Goal: Information Seeking & Learning: Learn about a topic

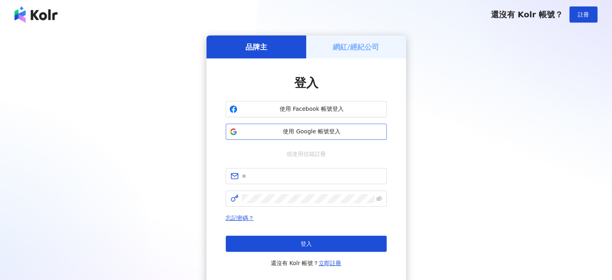
click at [293, 127] on button "使用 Google 帳號登入" at bounding box center [306, 132] width 161 height 16
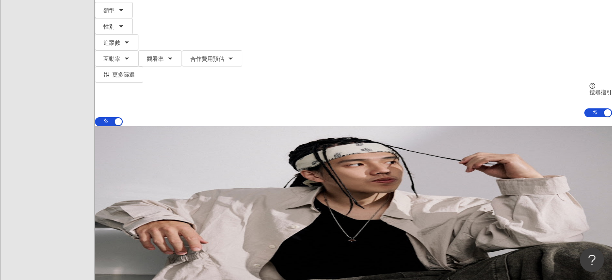
scroll to position [81, 0]
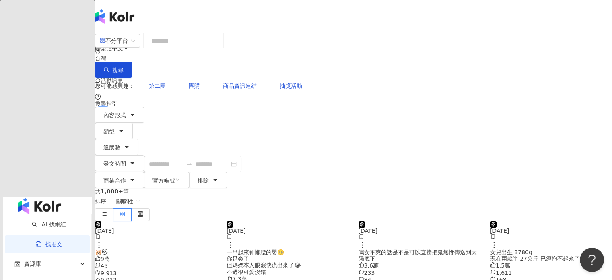
click at [220, 40] on input "search" at bounding box center [183, 40] width 73 height 17
click at [166, 83] on span "第二團" at bounding box center [157, 86] width 17 height 6
type input "***"
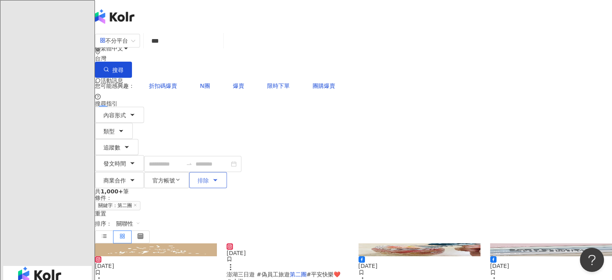
click at [209, 177] on span "排除" at bounding box center [203, 180] width 11 height 6
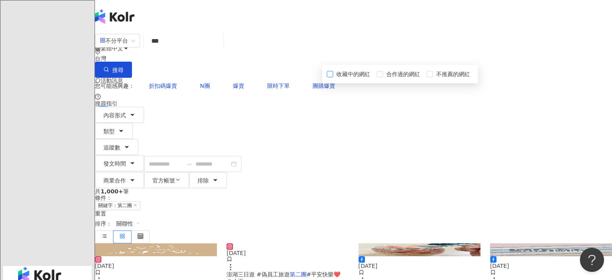
click at [374, 79] on span "收藏中的網紅" at bounding box center [353, 74] width 40 height 9
click at [480, 107] on div "內容形式 類型 追蹤數 發文時間 商業合作 官方帳號 排除 收藏中的網紅 全部收藏夾 合作過的網紅 不推薦的網紅" at bounding box center [353, 147] width 517 height 81
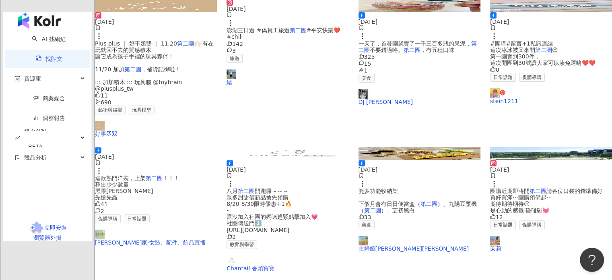
scroll to position [242, 0]
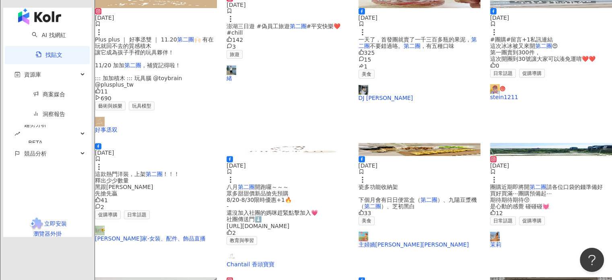
click at [421, 184] on span "瓷多功能收納架 下個月會有日日便當盒（" at bounding box center [390, 193] width 62 height 19
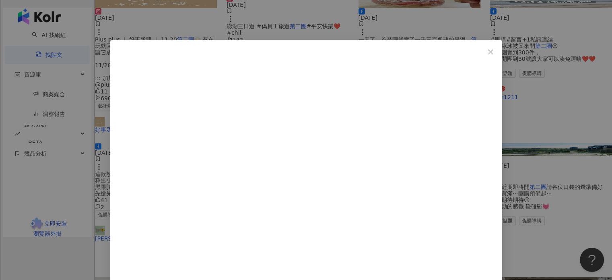
click at [518, 72] on div "主婦嬌阿伶Housewife Chao 2023/9/26 今日晚餐和便當 照燒雪花牛 蟹肉棒海苔玉子燒 小白菜 剩下的牛肉湯（沒有照相） / 鍋具 Neof…" at bounding box center [306, 140] width 612 height 280
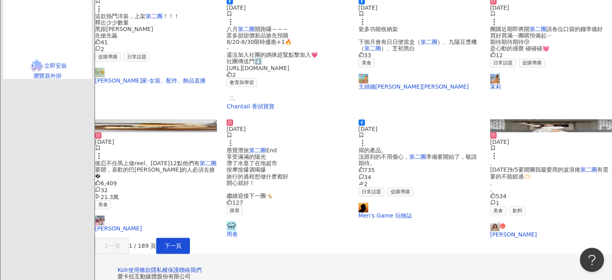
scroll to position [403, 0]
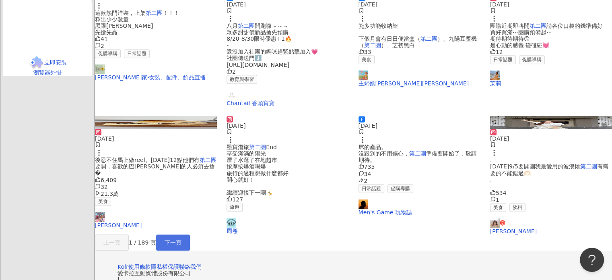
click at [182, 244] on span "下一頁" at bounding box center [173, 242] width 17 height 6
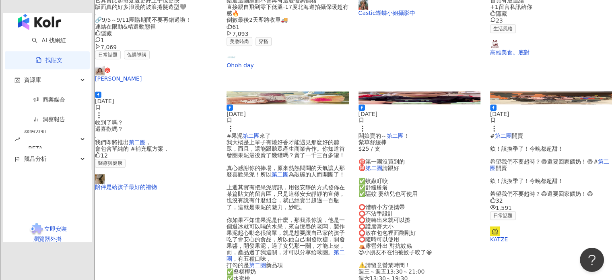
scroll to position [443, 0]
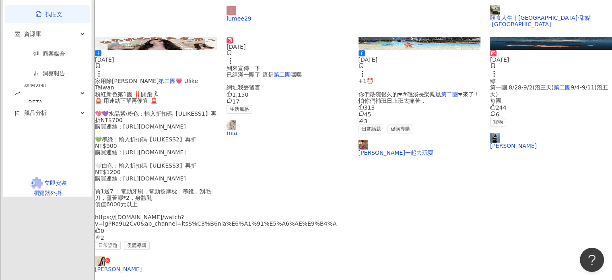
scroll to position [403, 0]
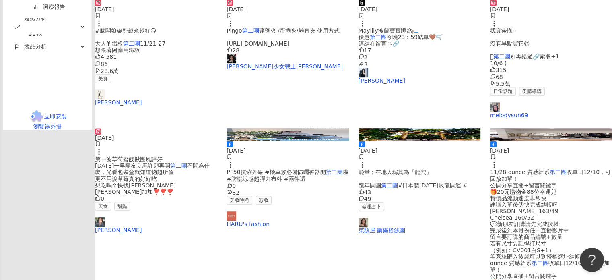
scroll to position [493, 0]
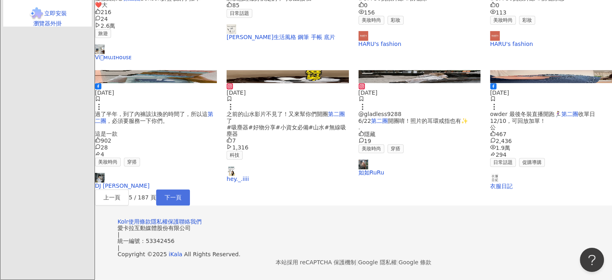
click at [190, 189] on button "下一頁" at bounding box center [173, 197] width 34 height 16
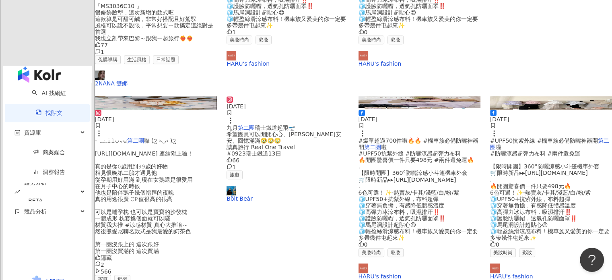
scroll to position [483, 0]
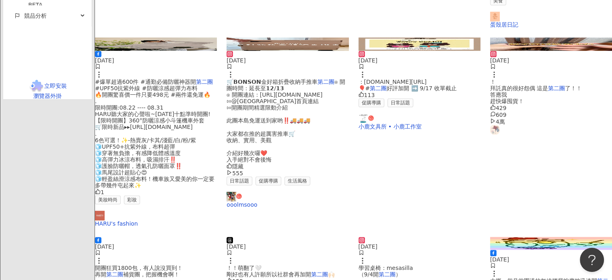
scroll to position [493, 0]
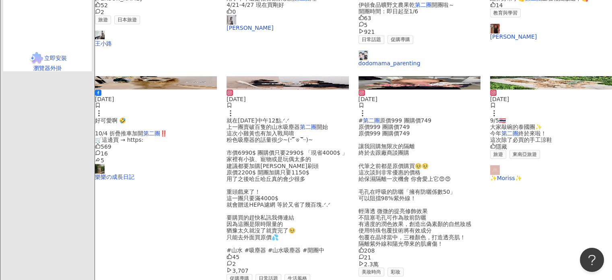
scroll to position [483, 0]
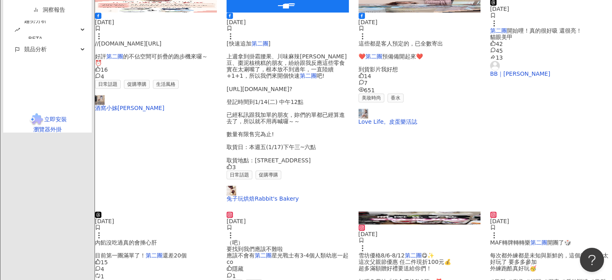
scroll to position [493, 0]
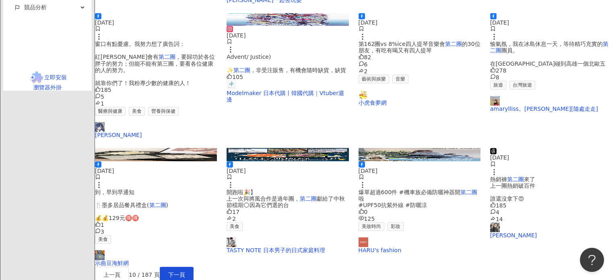
scroll to position [483, 0]
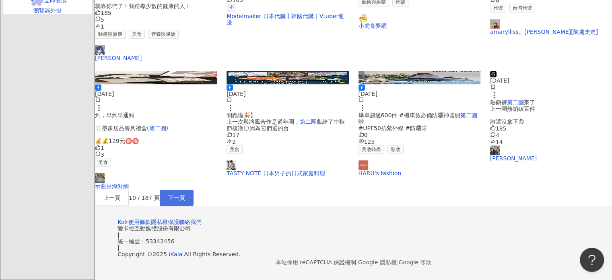
click at [194, 190] on button "下一頁" at bounding box center [177, 198] width 34 height 16
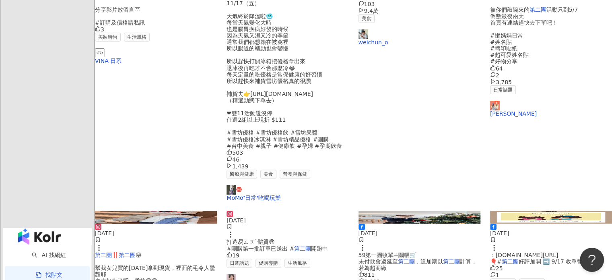
scroll to position [403, 0]
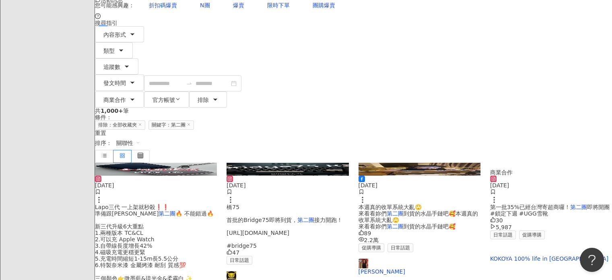
scroll to position [0, 0]
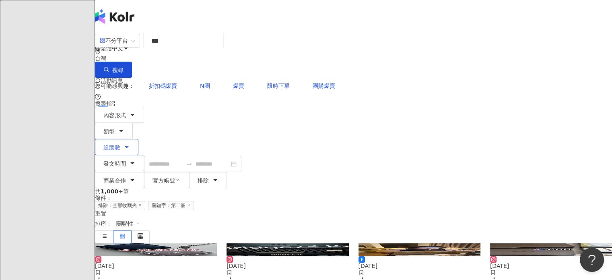
click at [138, 139] on button "追蹤數" at bounding box center [116, 147] width 43 height 16
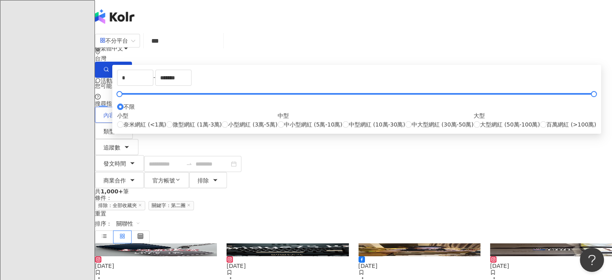
click at [134, 114] on icon "button" at bounding box center [132, 115] width 3 height 2
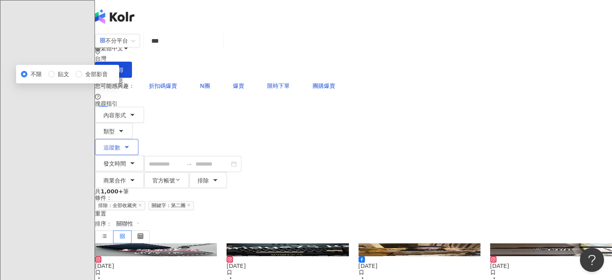
click at [138, 139] on button "追蹤數" at bounding box center [116, 147] width 43 height 16
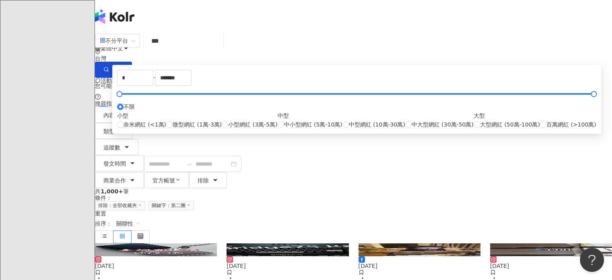
click at [202, 107] on div "內容形式 類型 追蹤數 發文時間 商業合作 官方帳號 排除 收藏中的網紅 全部收藏夾 合作過的網紅 不推薦的網紅 * - ******* 不限 小型 奈米網紅…" at bounding box center [353, 147] width 517 height 81
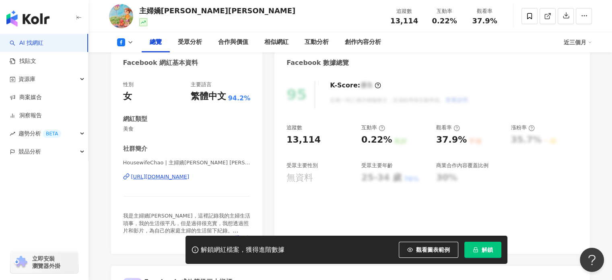
click at [241, 199] on div "HousewifeChao | 主婦嬌阿伶 Housewife Chao | HousewifeChao https://www.facebook.com/1…" at bounding box center [187, 182] width 128 height 47
click at [240, 234] on span "看更多" at bounding box center [243, 237] width 16 height 7
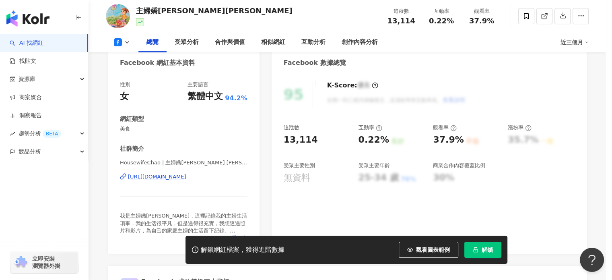
scroll to position [121, 0]
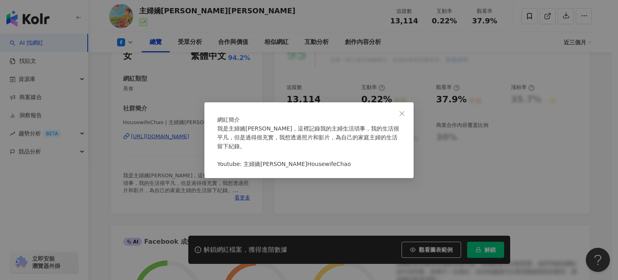
click at [268, 213] on div "網紅簡介 我是主婦嬌阿伶，這裡記錄我的主婦生活瑣事，我的生活很平凡，但是過得很充實，我想透過照片和影片，為自己的家庭主婦的生活留下紀錄。 Youtube: 主…" at bounding box center [309, 140] width 618 height 280
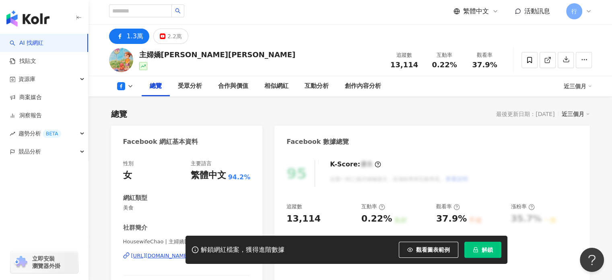
scroll to position [0, 0]
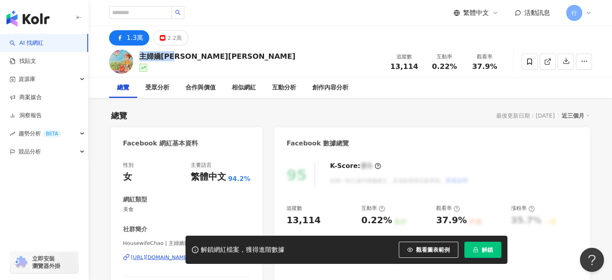
drag, startPoint x: 141, startPoint y: 56, endPoint x: 180, endPoint y: 57, distance: 39.1
click at [180, 57] on div "主婦嬌阿伶Housewife Chao" at bounding box center [217, 56] width 157 height 10
copy div "主婦嬌阿伶H"
click at [520, 56] on div at bounding box center [548, 62] width 87 height 24
click at [527, 60] on span at bounding box center [530, 62] width 16 height 16
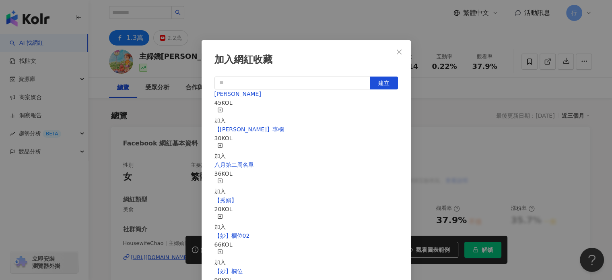
click at [226, 109] on div "加入" at bounding box center [220, 116] width 11 height 18
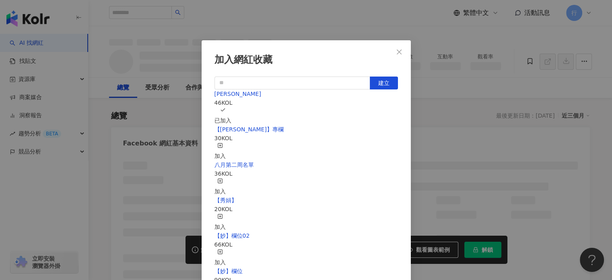
click at [438, 140] on div "加入網紅收藏 建立 Monica 46 KOL 已加入 【RAY】專欄 30 KOL 加入 八月第二周名單 36 KOL 加入 【秀娟】 20 KOL 加入 …" at bounding box center [306, 140] width 612 height 280
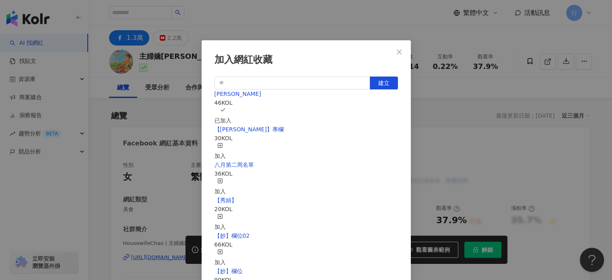
click at [111, 52] on div "加入網紅收藏 建立 Monica 46 KOL 已加入 【RAY】專欄 30 KOL 加入 八月第二周名單 36 KOL 加入 【秀娟】 20 KOL 加入 …" at bounding box center [306, 140] width 612 height 280
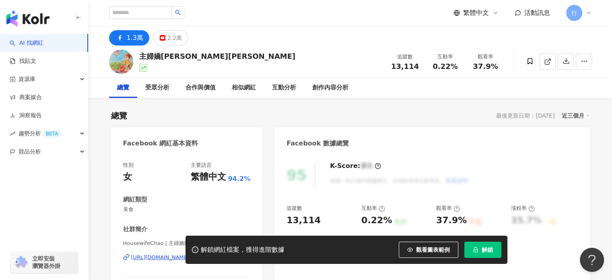
scroll to position [81, 0]
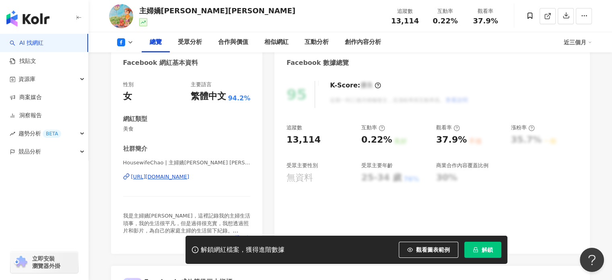
click at [176, 176] on div "加入網紅收藏 建立 Monica 46 KOL 已加入 【RAY】專欄 30 KOL 加入 八月第二周名單 36 KOL 加入 【秀娟】 20 KOL 加入 …" at bounding box center [306, 140] width 612 height 280
click at [176, 178] on div "加入網紅收藏 建立 Monica 46 KOL 已加入 【RAY】專欄 30 KOL 加入 八月第二周名單 36 KOL 加入 【秀娟】 20 KOL 加入 …" at bounding box center [306, 140] width 612 height 280
click at [208, 182] on div "加入網紅收藏 建立 Monica 46 KOL 已加入 【RAY】專欄 30 KOL 加入 八月第二周名單 36 KOL 加入 【秀娟】 20 KOL 加入 …" at bounding box center [306, 140] width 612 height 280
click at [202, 173] on div "加入網紅收藏 建立 Monica 46 KOL 已加入 【RAY】專欄 30 KOL 加入 八月第二周名單 36 KOL 加入 【秀娟】 20 KOL 加入 …" at bounding box center [306, 140] width 612 height 280
drag, startPoint x: 212, startPoint y: 182, endPoint x: 209, endPoint y: 177, distance: 5.6
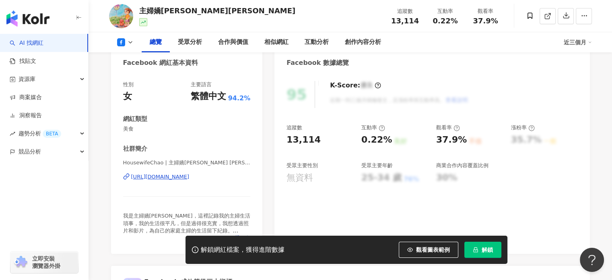
click at [211, 181] on div "加入網紅收藏 建立 Monica 46 KOL 已加入 【RAY】專欄 30 KOL 加入 八月第二周名單 36 KOL 加入 【秀娟】 20 KOL 加入 …" at bounding box center [306, 140] width 612 height 280
click at [209, 177] on div "加入網紅收藏 建立 Monica 46 KOL 已加入 【RAY】專欄 30 KOL 加入 八月第二周名單 36 KOL 加入 【秀娟】 20 KOL 加入 …" at bounding box center [306, 140] width 612 height 280
click at [222, 190] on div "加入網紅收藏 建立 Monica 46 KOL 已加入 【RAY】專欄 30 KOL 加入 八月第二周名單 36 KOL 加入 【秀娟】 20 KOL 加入 …" at bounding box center [306, 140] width 612 height 280
click at [198, 173] on div "加入網紅收藏 建立 Monica 46 KOL 已加入 【RAY】專欄 30 KOL 加入 八月第二周名單 36 KOL 加入 【秀娟】 20 KOL 加入 …" at bounding box center [306, 140] width 612 height 280
click at [200, 177] on div "加入網紅收藏 建立 Monica 46 KOL 已加入 【RAY】專欄 30 KOL 加入 八月第二周名單 36 KOL 加入 【秀娟】 20 KOL 加入 …" at bounding box center [306, 140] width 612 height 280
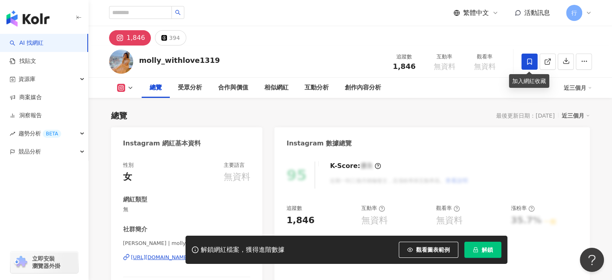
click at [524, 61] on span at bounding box center [530, 62] width 16 height 16
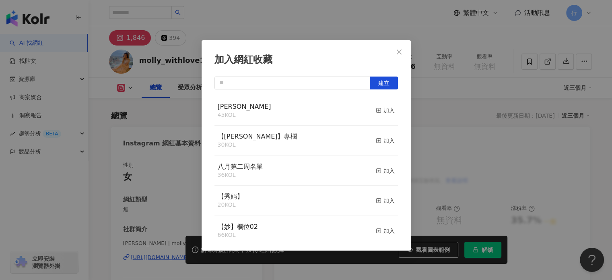
click at [453, 100] on div "加入網紅收藏 建立 Monica 45 KOL 加入 【RAY】專欄 30 KOL 加入 八月第二周名單 36 KOL 加入 【秀娟】 20 KOL 加入 【…" at bounding box center [306, 140] width 612 height 280
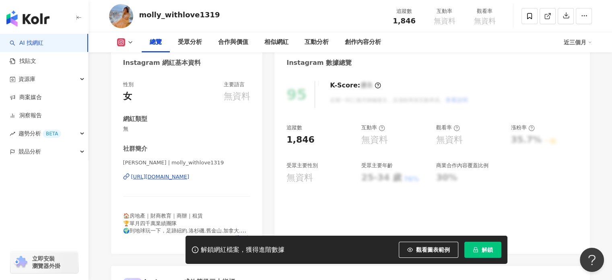
scroll to position [121, 0]
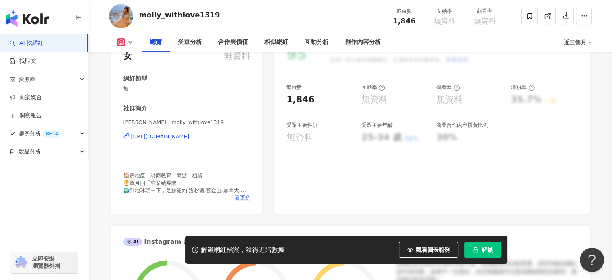
click at [243, 199] on span "看更多" at bounding box center [243, 197] width 16 height 7
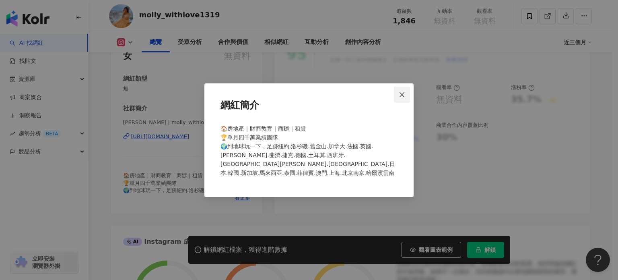
click at [400, 98] on icon "close" at bounding box center [402, 94] width 6 height 6
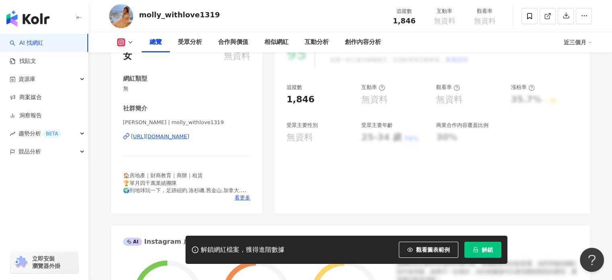
click at [171, 136] on div "https://www.instagram.com/molly_withlove144/" at bounding box center [160, 136] width 58 height 7
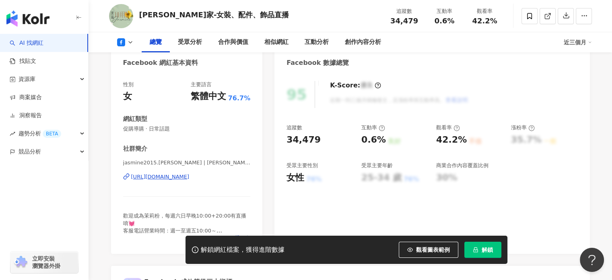
scroll to position [121, 0]
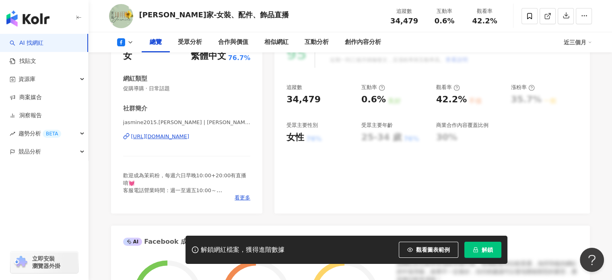
click at [160, 140] on div "jasmine2015.han | Jasmine茉莉家-女裝、配件、飾品直播 | jasmine2015.han https://www.facebook.…" at bounding box center [187, 142] width 128 height 47
click at [156, 137] on div "https://www.facebook.com/1588842388018428" at bounding box center [160, 136] width 58 height 7
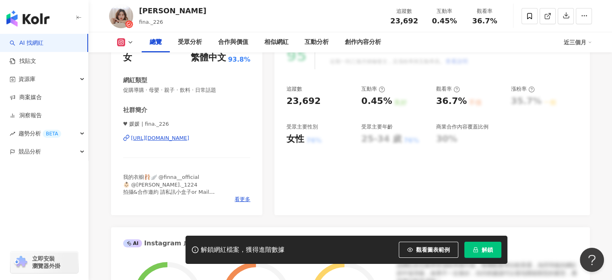
scroll to position [121, 0]
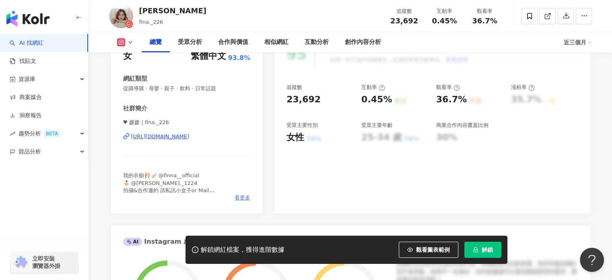
click at [241, 196] on span "看更多" at bounding box center [243, 197] width 16 height 7
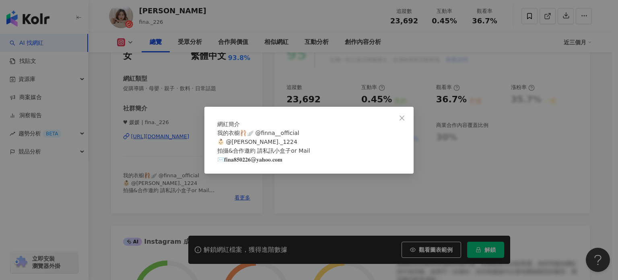
click at [157, 135] on div "網紅簡介 我的衣櫥🩰🪽 @finna__official 👶🏻 @[PERSON_NAME]._1224 拍攝&合作邀約 請私訊小盒子or Mail ✉️𝐟𝐢…" at bounding box center [309, 140] width 618 height 280
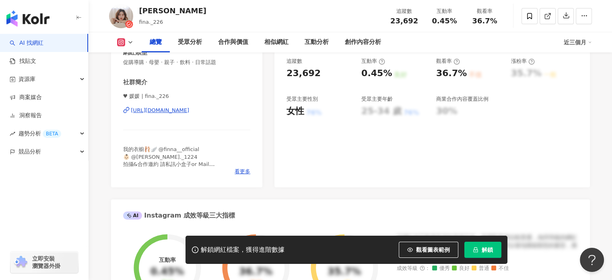
scroll to position [161, 0]
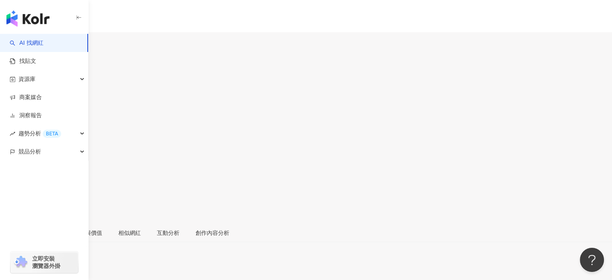
scroll to position [121, 0]
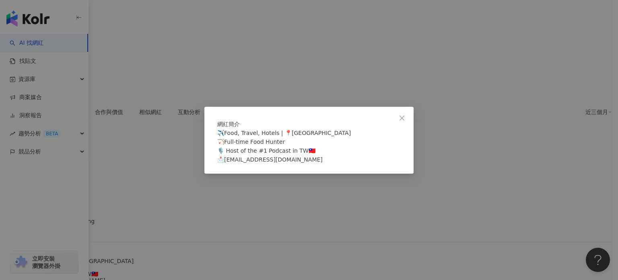
drag, startPoint x: 410, startPoint y: 109, endPoint x: 406, endPoint y: 107, distance: 4.5
click at [407, 110] on button "Close" at bounding box center [402, 118] width 16 height 16
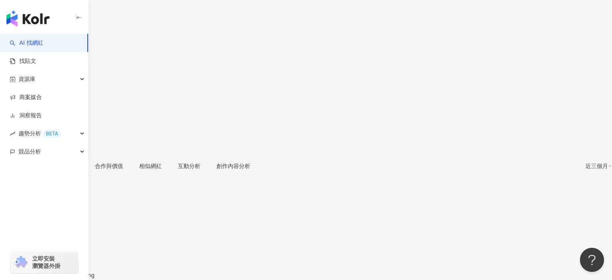
scroll to position [0, 0]
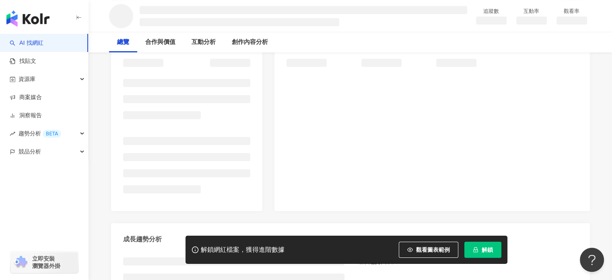
scroll to position [121, 0]
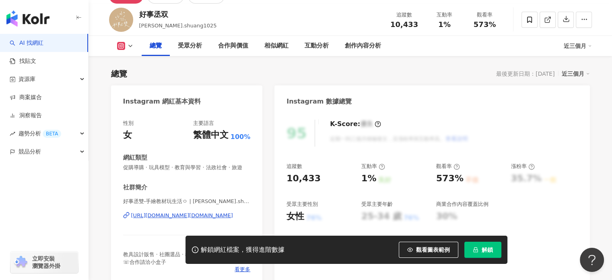
scroll to position [81, 0]
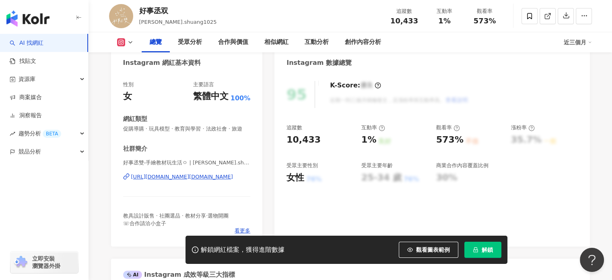
click at [174, 180] on div "[URL][DOMAIN_NAME][DOMAIN_NAME]" at bounding box center [182, 176] width 102 height 7
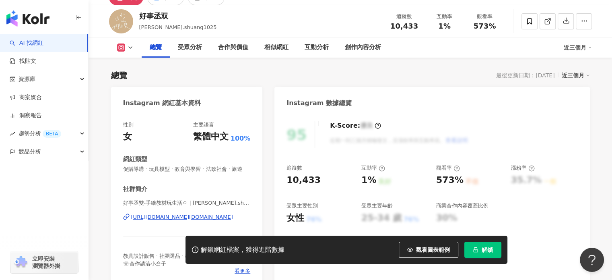
scroll to position [161, 0]
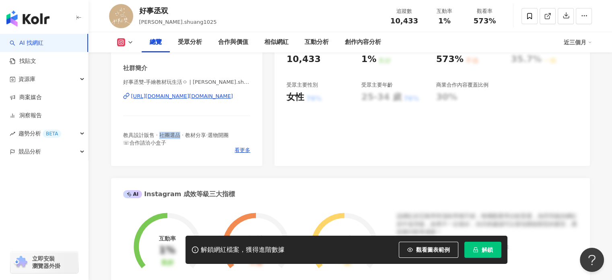
drag, startPoint x: 162, startPoint y: 145, endPoint x: 182, endPoint y: 146, distance: 19.7
click at [182, 145] on span "教具設計販售 · 社團選品 · 教材分享·選物開團 ☏合作請洽小盒子" at bounding box center [176, 138] width 106 height 13
drag, startPoint x: 213, startPoint y: 141, endPoint x: 246, endPoint y: 141, distance: 32.6
click at [246, 141] on div "教具設計販售 · 社團選品 · 教材分享·選物開團 ☏合作請洽小盒子" at bounding box center [187, 139] width 128 height 14
click at [246, 146] on div "教具設計販售 · 社團選品 · 教材分享·選物開團 ☏合作請洽小盒子" at bounding box center [187, 139] width 128 height 14
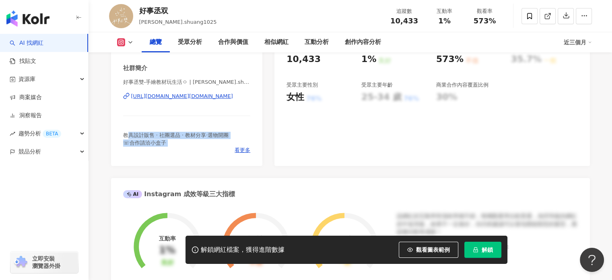
drag, startPoint x: 126, startPoint y: 139, endPoint x: 204, endPoint y: 155, distance: 80.2
click at [204, 154] on div "社群簡介 好事丞雙-手繪教材玩生活ㅇ | cheng.shuang1025 https://www.instagram.com/cheng.shuang102…" at bounding box center [187, 109] width 128 height 90
click at [138, 138] on div "社群簡介 好事丞雙-手繪教材玩生活ㅇ | cheng.shuang1025 https://www.instagram.com/cheng.shuang102…" at bounding box center [187, 109] width 128 height 90
drag, startPoint x: 126, startPoint y: 139, endPoint x: 174, endPoint y: 152, distance: 49.6
click at [174, 146] on div "教具設計販售 · 社團選品 · 教材分享·選物開團 ☏合作請洽小盒子" at bounding box center [187, 139] width 128 height 14
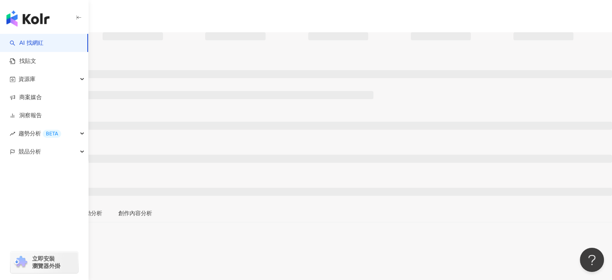
scroll to position [121, 0]
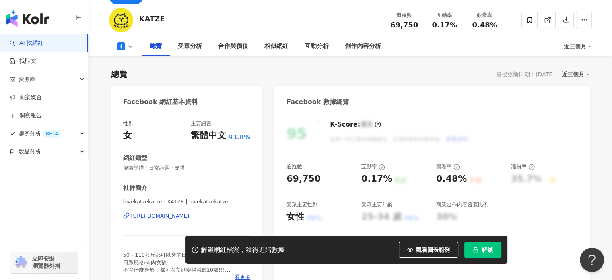
scroll to position [121, 0]
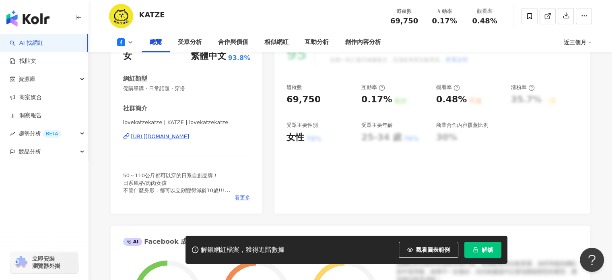
click at [237, 201] on span "看更多" at bounding box center [243, 197] width 16 height 7
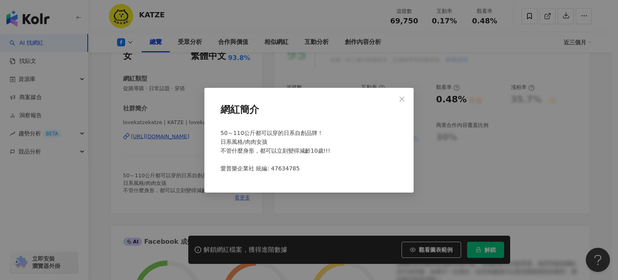
click at [236, 201] on div "網紅簡介 50～110公斤都可以穿的日系自創品牌！ 日系風格/肉肉女孩 不管什麼身形，都可以立刻變得減齡10歲!!! 愛普樂企業社 統編: 47634785" at bounding box center [309, 140] width 618 height 280
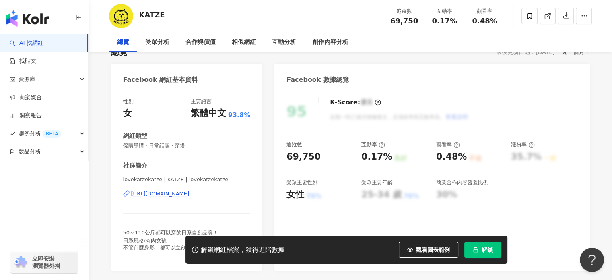
scroll to position [0, 0]
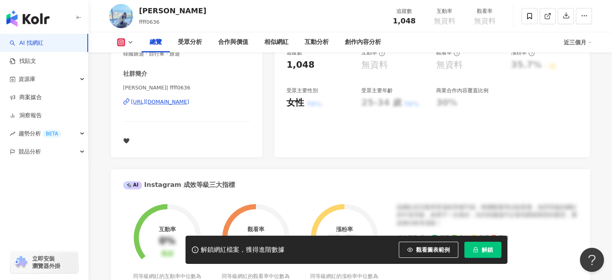
scroll to position [161, 0]
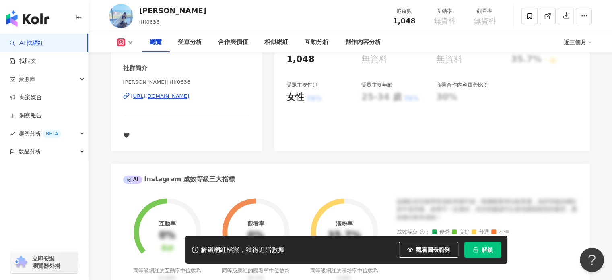
click at [190, 98] on div "[URL][DOMAIN_NAME]" at bounding box center [160, 96] width 58 height 7
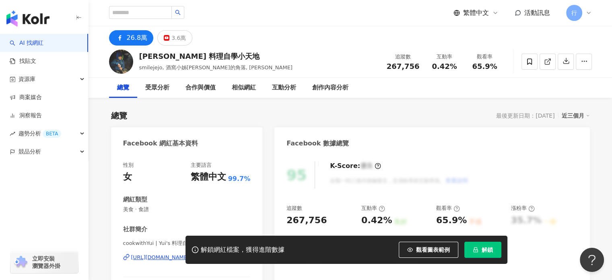
scroll to position [121, 0]
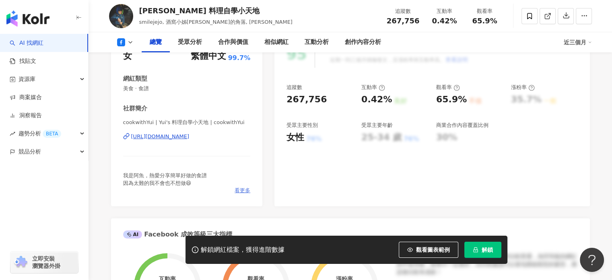
click at [245, 187] on span "看更多" at bounding box center [243, 190] width 16 height 7
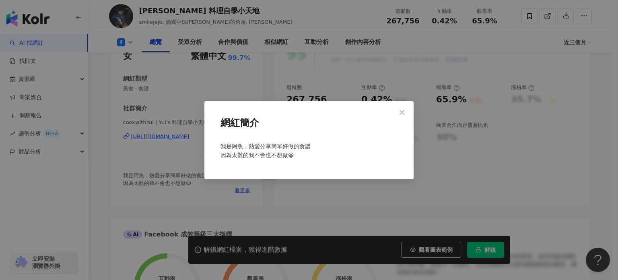
click at [231, 191] on div "網紅簡介 我是阿魚，熱愛分享簡單好做的食譜 因為太難的我不會也不想做😆" at bounding box center [309, 140] width 618 height 280
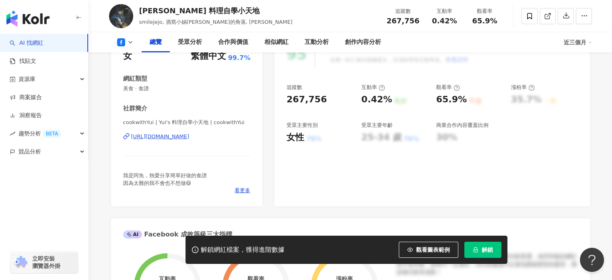
click at [190, 133] on div "https://www.facebook.com/182595115901450" at bounding box center [160, 136] width 58 height 7
click at [236, 188] on span "看更多" at bounding box center [243, 190] width 16 height 7
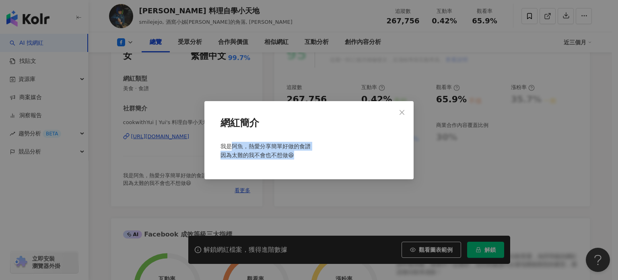
drag, startPoint x: 231, startPoint y: 147, endPoint x: 306, endPoint y: 156, distance: 75.5
click at [306, 156] on div "我是阿魚，熱愛分享簡單好做的食譜 因為太難的我不會也不想做😆" at bounding box center [309, 153] width 184 height 31
click at [298, 192] on div "網紅簡介 我是阿魚，熱愛分享簡單好做的食譜 因為太難的我不會也不想做😆" at bounding box center [309, 140] width 618 height 280
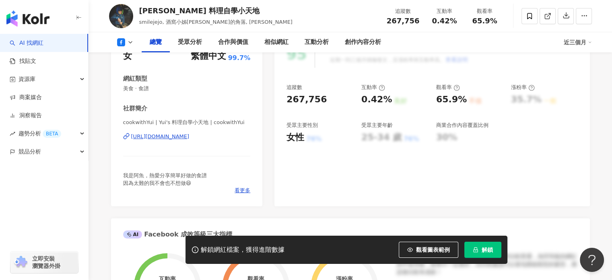
click at [171, 132] on div "cookwithYui | Yui's 料理自學小天地 | cookwithYui https://www.facebook.com/182595115901…" at bounding box center [187, 142] width 128 height 47
click at [176, 140] on div "cookwithYui | Yui's 料理自學小天地 | cookwithYui https://www.facebook.com/182595115901…" at bounding box center [187, 142] width 128 height 47
click at [174, 133] on div "https://www.facebook.com/182595115901450" at bounding box center [160, 136] width 58 height 7
click at [523, 15] on span at bounding box center [530, 16] width 16 height 16
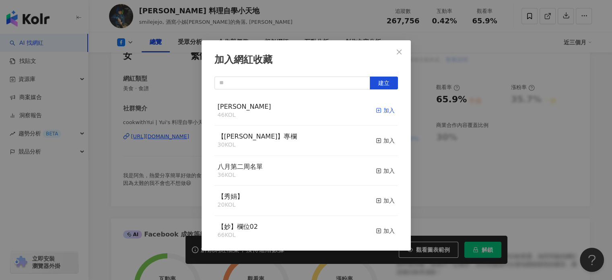
click at [380, 111] on div "加入" at bounding box center [385, 110] width 19 height 9
click at [440, 91] on div "加入網紅收藏 建立 Monica 48 KOL 已加入 【RAY】專欄 30 KOL 加入 八月第二周名單 36 KOL 加入 【秀娟】 20 KOL 加入 …" at bounding box center [306, 140] width 612 height 280
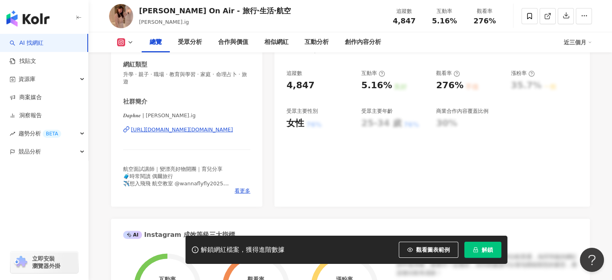
scroll to position [161, 0]
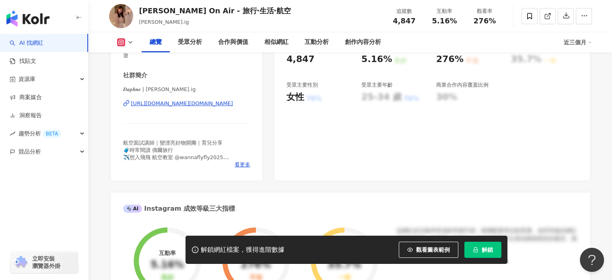
click at [232, 161] on div "看更多" at bounding box center [187, 164] width 128 height 7
click at [240, 163] on span "看更多" at bounding box center [243, 164] width 16 height 7
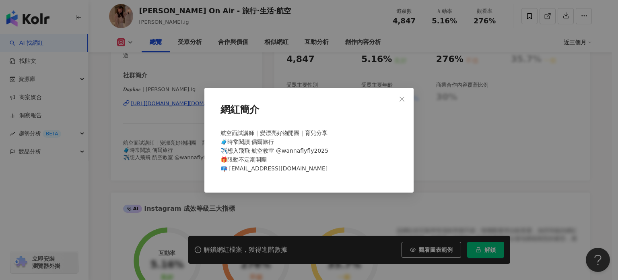
click at [160, 151] on div "網紅簡介 航空面試講師｜變漂亮好物開團｜育兒分享 🧳時常閱讀 偶爾旅行 ✈️想入飛飛 航空教室 @wannaflyfly2025 🎁限動不定期開團 📪 [EM…" at bounding box center [309, 140] width 618 height 280
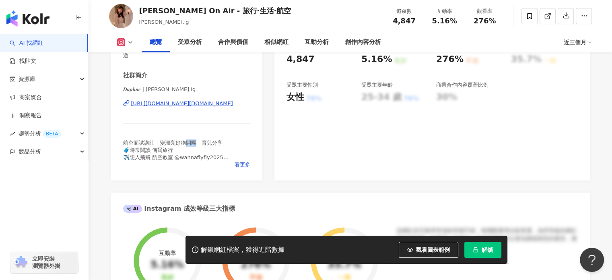
drag, startPoint x: 184, startPoint y: 143, endPoint x: 198, endPoint y: 143, distance: 14.5
click at [198, 143] on span "航空面試講師｜變漂亮好物開團｜育兒分享 🧳時常閱讀 偶爾旅行 ✈️想入飛飛 航空教室 @wannaflyfly2025 🎁限動不定期開團 📪 [EMAIL_A…" at bounding box center [176, 157] width 106 height 35
click at [246, 151] on div "航空面試講師｜變漂亮好物開團｜育兒分享 🧳時常閱讀 偶爾旅行 ✈️想入飛飛 航空教室 @wannaflyfly2025 🎁限動不定期開團 📪 [EMAIL_A…" at bounding box center [187, 150] width 128 height 22
click at [248, 170] on div "性別 女 主要語言 繁體中文 91.9% 網紅類型 升學 · 親子 · 職場 · 教育與學習 · 家庭 · 命理占卜 · 旅遊 社群簡介 𝑫𝒂𝒑𝒉𝒏𝒆 | d…" at bounding box center [187, 86] width 152 height 188
click at [246, 167] on span "看更多" at bounding box center [243, 164] width 16 height 7
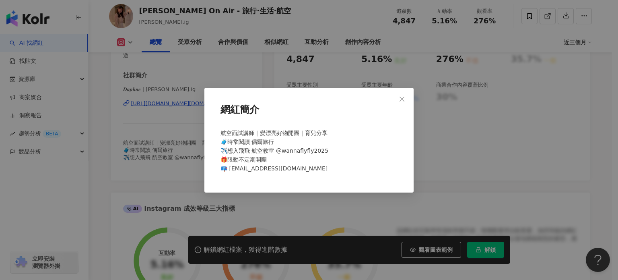
click at [121, 137] on div "網紅簡介 航空面試講師｜變漂亮好物開團｜育兒分享 🧳時常閱讀 偶爾旅行 ✈️想入飛飛 航空教室 @wannaflyfly2025 🎁限動不定期開團 📪 [EM…" at bounding box center [309, 140] width 618 height 280
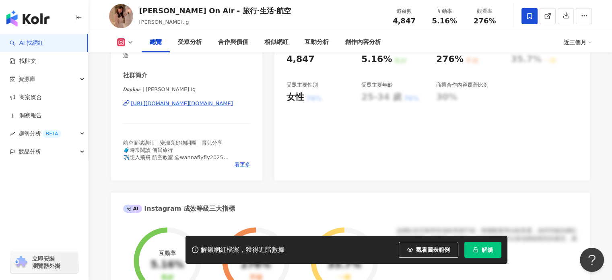
click at [525, 16] on span at bounding box center [530, 16] width 16 height 16
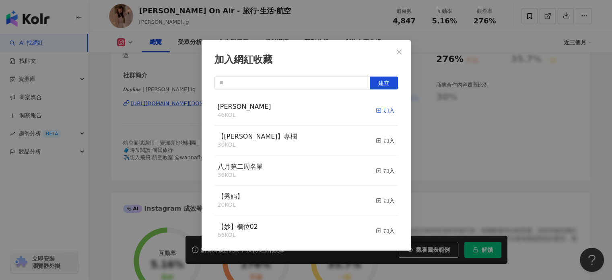
click at [378, 110] on div "加入" at bounding box center [385, 110] width 19 height 9
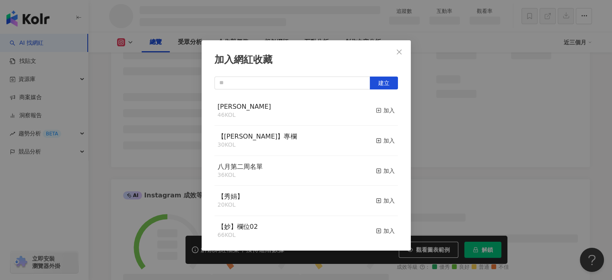
click at [438, 39] on div "加入網紅收藏 建立 [PERSON_NAME] 46 KOL 加入 【[PERSON_NAME]】專欄 30 KOL 加入 八月第二周名單 36 KOL 加入…" at bounding box center [306, 140] width 612 height 280
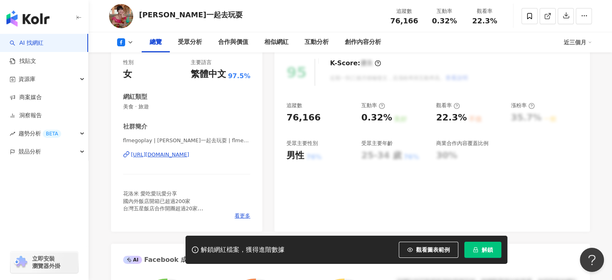
scroll to position [121, 0]
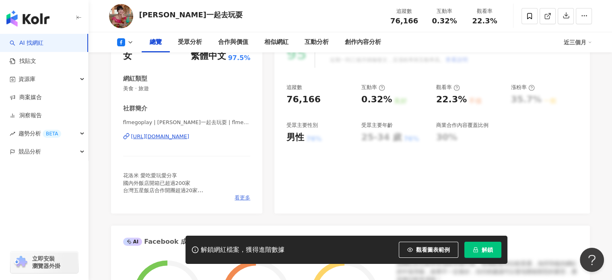
click at [248, 198] on span "看更多" at bounding box center [243, 197] width 16 height 7
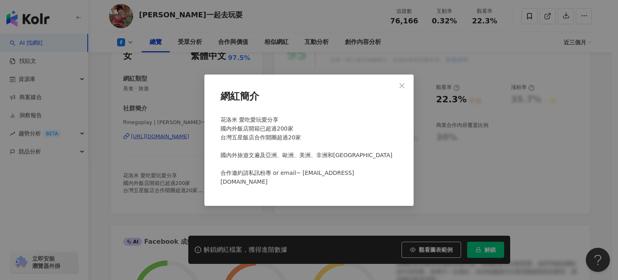
click at [259, 215] on div "網紅簡介 花洛米 愛吃愛玩愛分享 國內外飯店開箱已超過200家 台灣五星飯店合作開團超過20家 國內外旅遊文遍及亞洲、歐洲、美洲、非洲和[GEOGRAPHIC…" at bounding box center [309, 140] width 618 height 280
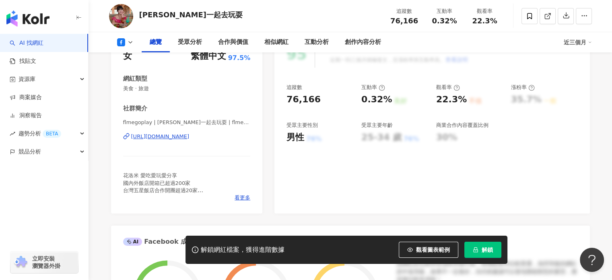
click at [190, 134] on div "[URL][DOMAIN_NAME]" at bounding box center [160, 136] width 58 height 7
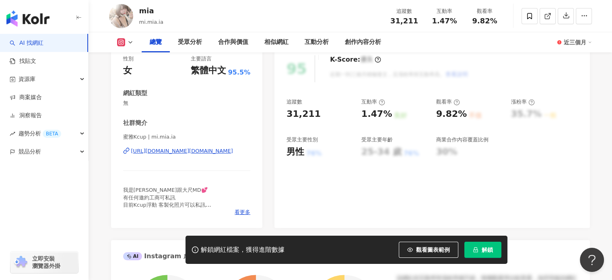
scroll to position [121, 0]
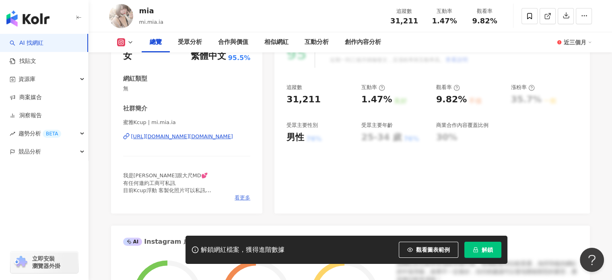
click at [247, 194] on span "看更多" at bounding box center [243, 197] width 16 height 7
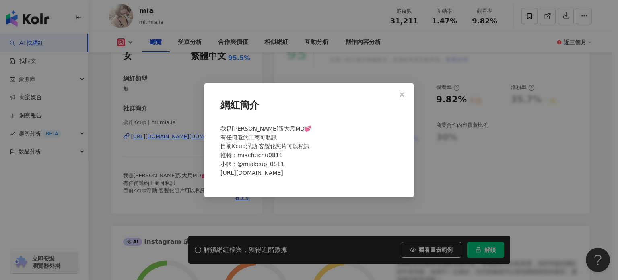
drag, startPoint x: 226, startPoint y: 138, endPoint x: 287, endPoint y: 174, distance: 70.6
click at [287, 174] on span "我是MIA Coser跟大尺MD💕 有任何邀約工商可私訊 目前Kcup浮動 客製化照片可以私訊 推特：miachuchu0811 小帳：@miakcup_08…" at bounding box center [266, 150] width 91 height 51
click at [287, 163] on div "我是MIA Coser跟大尺MD💕 有任何邀約工商可私訊 目前Kcup浮動 客製化照片可以私訊 推特：miachuchu0811 小帳：@miakcup_08…" at bounding box center [309, 154] width 184 height 66
drag, startPoint x: 233, startPoint y: 126, endPoint x: 328, endPoint y: 173, distance: 106.0
click at [328, 173] on div "網紅簡介 我是MIA Coser跟大尺MD💕 有任何邀約工商可私訊 目前Kcup浮動 客製化照片可以私訊 推特：miachuchu0811 小帳：@miakc…" at bounding box center [309, 140] width 209 height 114
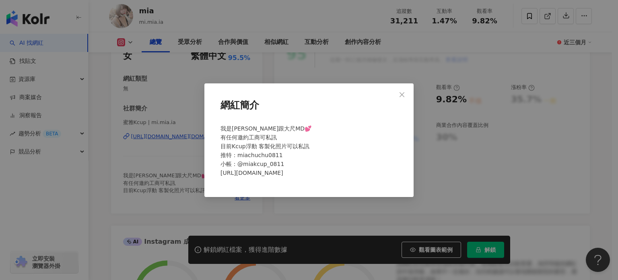
click at [337, 165] on div "我是MIA Coser跟大尺MD💕 有任何邀約工商可私訊 目前Kcup浮動 客製化照片可以私訊 推特：miachuchu0811 小帳：@miakcup_08…" at bounding box center [309, 154] width 184 height 66
click at [331, 174] on div "我是MIA Coser跟大尺MD💕 有任何邀約工商可私訊 目前Kcup浮動 客製化照片可以私訊 推特：miachuchu0811 小帳：@miakcup_08…" at bounding box center [309, 154] width 184 height 66
click at [249, 138] on span "我是MIA Coser跟大尺MD💕 有任何邀約工商可私訊 目前Kcup浮動 客製化照片可以私訊 推特：miachuchu0811 小帳：@miakcup_08…" at bounding box center [266, 150] width 91 height 51
click at [464, 71] on div "網紅簡介 我是MIA Coser跟大尺MD💕 有任何邀約工商可私訊 目前Kcup浮動 客製化照片可以私訊 推特：miachuchu0811 小帳：@miakc…" at bounding box center [309, 140] width 618 height 280
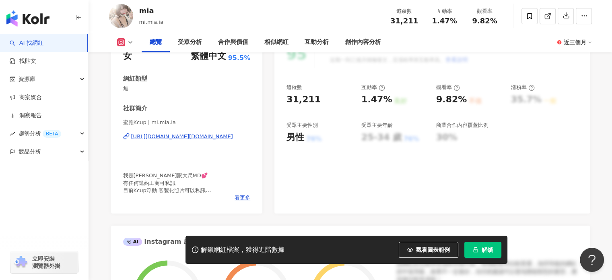
click at [205, 140] on div "https://www.instagram.com/mi.mia.ia/" at bounding box center [182, 136] width 102 height 7
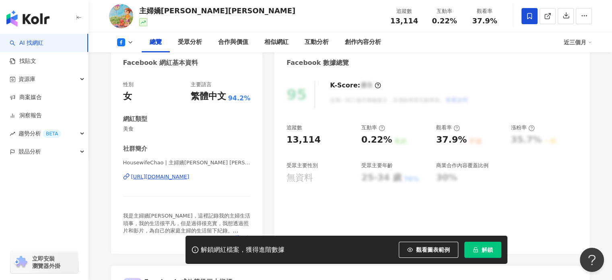
click at [155, 179] on div "加入網紅收藏 建立 [PERSON_NAME] 46 KOL 已加入 【[PERSON_NAME]】專欄 30 KOL 加入 八月第二周名單 36 KOL 加…" at bounding box center [306, 140] width 612 height 280
click at [156, 176] on div "加入網紅收藏 建立 [PERSON_NAME] 46 KOL 已加入 【[PERSON_NAME]】專欄 30 KOL 加入 八月第二周名單 36 KOL 加…" at bounding box center [306, 140] width 612 height 280
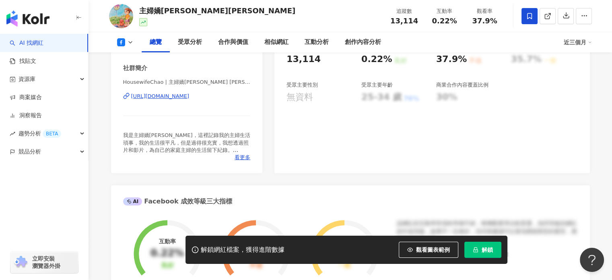
click at [223, 91] on div "加入網紅收藏 建立 [PERSON_NAME] 46 KOL 已加入 【[PERSON_NAME]】專欄 30 KOL 加入 八月第二周名單 36 KOL 加…" at bounding box center [306, 140] width 612 height 280
click at [222, 97] on div "加入網紅收藏 建立 [PERSON_NAME] 46 KOL 已加入 【[PERSON_NAME]】專欄 30 KOL 加入 八月第二周名單 36 KOL 加…" at bounding box center [306, 140] width 612 height 280
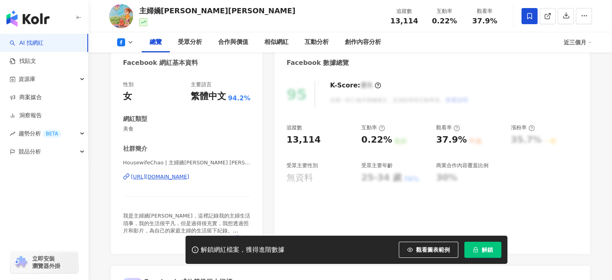
click at [190, 175] on div "[URL][DOMAIN_NAME]" at bounding box center [160, 176] width 58 height 7
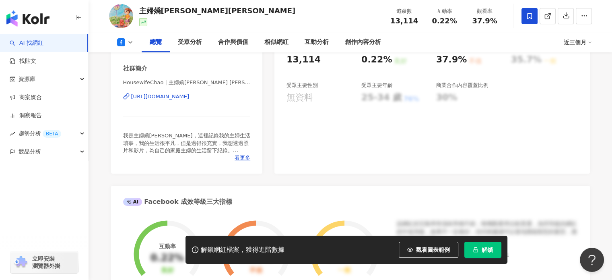
scroll to position [161, 0]
click at [246, 159] on span "看更多" at bounding box center [243, 157] width 16 height 7
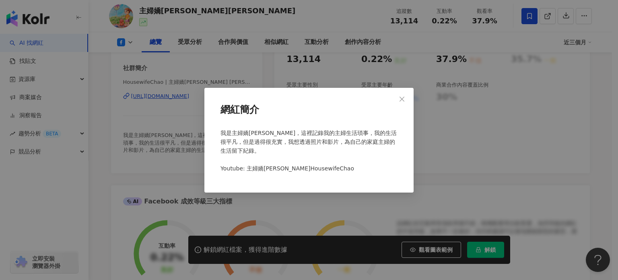
drag, startPoint x: 195, startPoint y: 134, endPoint x: 191, endPoint y: 131, distance: 4.7
click at [195, 134] on div "網紅簡介 我是主婦嬌阿伶，這裡記錄我的主婦生活瑣事，我的生活很平凡，但是過得很充實，我想透過照片和影片，為自己的家庭主婦的生活留下紀錄。 Youtube: 主…" at bounding box center [309, 140] width 618 height 280
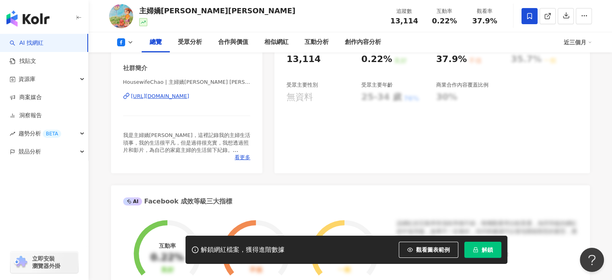
click at [533, 15] on icon at bounding box center [529, 15] width 7 height 7
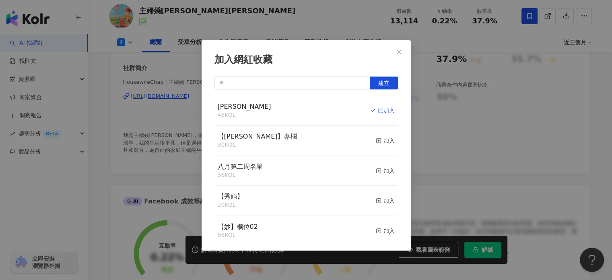
click at [155, 56] on div "加入網紅收藏 建立 Monica 46 KOL 已加入 【RAY】專欄 30 KOL 加入 八月第二周名單 36 KOL 加入 【秀娟】 20 KOL 加入 …" at bounding box center [306, 140] width 612 height 280
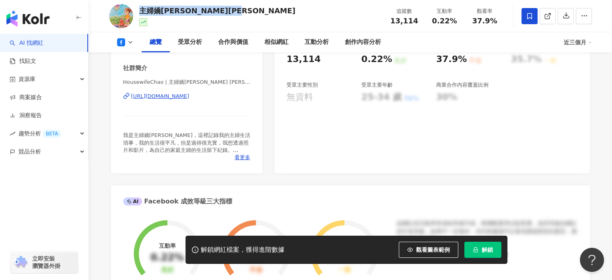
drag, startPoint x: 140, startPoint y: 11, endPoint x: 235, endPoint y: 12, distance: 95.0
click at [235, 12] on div "主婦嬌阿伶Housewife Chao 追蹤數 13,114 互動率 0.22% 觀看率 37.9%" at bounding box center [350, 16] width 515 height 32
copy div "主婦嬌阿伶Housewife Chao"
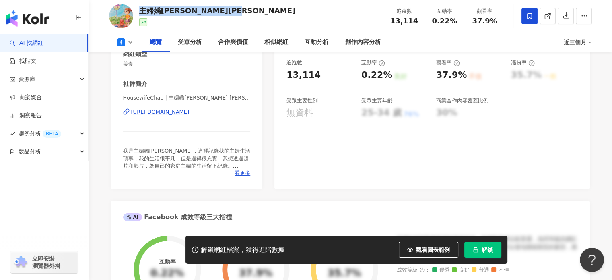
scroll to position [121, 0]
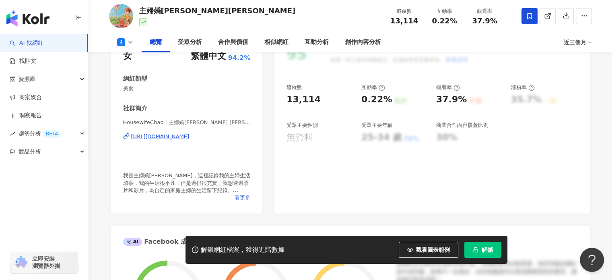
click at [249, 199] on span "看更多" at bounding box center [243, 197] width 16 height 7
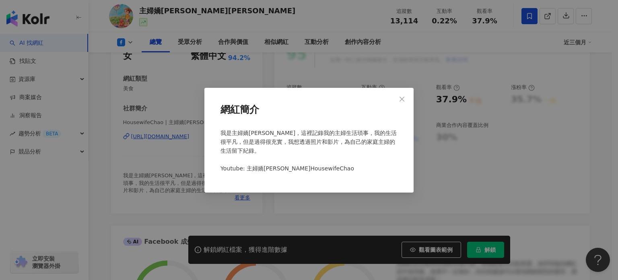
click at [147, 182] on div "網紅簡介 我是主婦嬌阿伶，這裡記錄我的主婦生活瑣事，我的生活很平凡，但是過得很充實，我想透過照片和影片，為自己的家庭主婦的生活留下紀錄。 Youtube: 主…" at bounding box center [309, 140] width 618 height 280
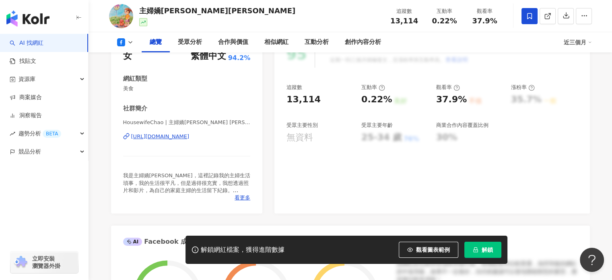
click at [182, 137] on div "https://www.facebook.com/110229537254556" at bounding box center [160, 136] width 58 height 7
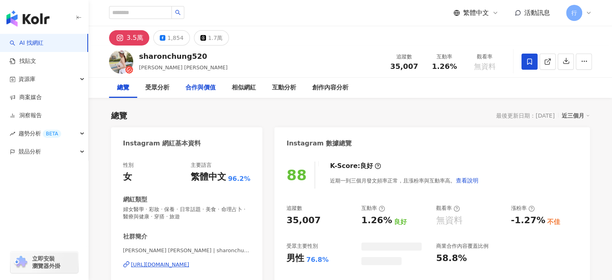
click at [215, 80] on div "合作與價值" at bounding box center [201, 88] width 46 height 20
click at [198, 92] on div "合作與價值" at bounding box center [201, 88] width 30 height 10
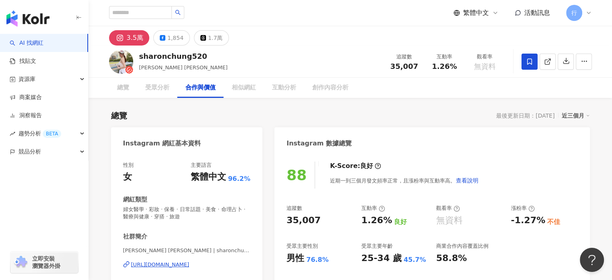
scroll to position [1097, 0]
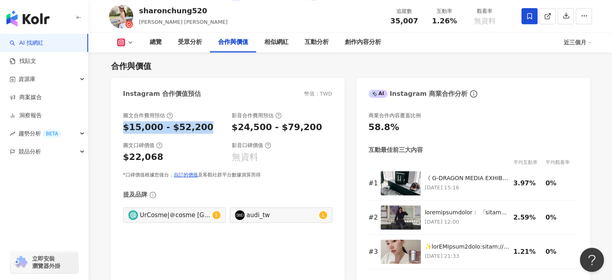
drag, startPoint x: 125, startPoint y: 126, endPoint x: 198, endPoint y: 127, distance: 73.3
click at [198, 127] on div "$15,000 - $52,200" at bounding box center [173, 127] width 101 height 12
click at [145, 125] on div "$15,000 - $52,200" at bounding box center [168, 127] width 91 height 12
drag, startPoint x: 122, startPoint y: 130, endPoint x: 208, endPoint y: 129, distance: 85.3
click at [205, 130] on div "$15,000 - $52,200" at bounding box center [173, 127] width 101 height 12
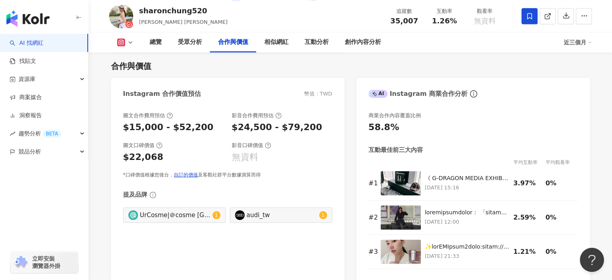
click at [431, 22] on div "1.26%" at bounding box center [445, 21] width 31 height 8
drag, startPoint x: 382, startPoint y: 24, endPoint x: 421, endPoint y: 25, distance: 39.9
click at [421, 25] on div "sharonchung520 鍾小姐 SharonChung 追蹤數 35,007 互動率 1.26% 觀看率 無資料" at bounding box center [350, 16] width 515 height 32
click at [406, 23] on span "35,007" at bounding box center [404, 21] width 28 height 8
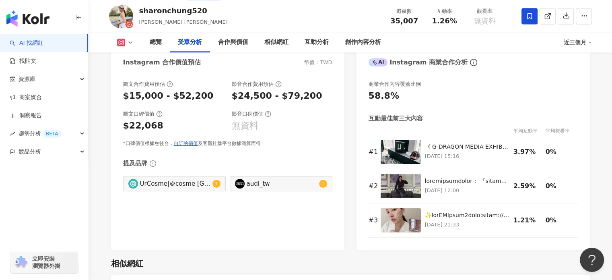
scroll to position [1138, 0]
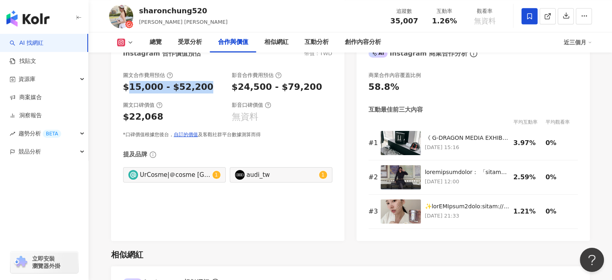
drag, startPoint x: 126, startPoint y: 92, endPoint x: 200, endPoint y: 84, distance: 74.9
click at [200, 84] on div "$15,000 - $52,200" at bounding box center [173, 87] width 101 height 12
click at [140, 93] on div "$15,000 - $52,200" at bounding box center [168, 87] width 91 height 12
click at [151, 43] on div "總覽" at bounding box center [156, 42] width 12 height 10
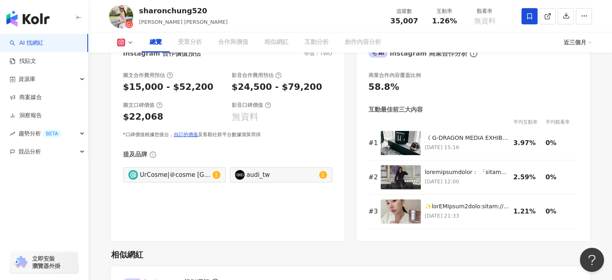
scroll to position [50, 0]
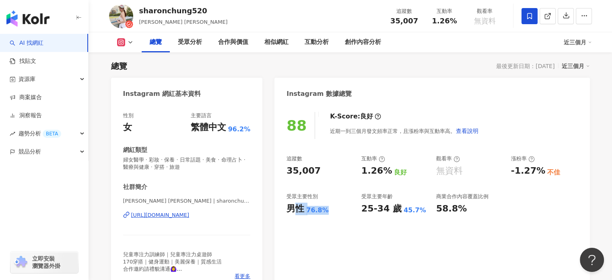
drag, startPoint x: 291, startPoint y: 206, endPoint x: 345, endPoint y: 205, distance: 53.2
click at [345, 205] on div "男性 76.8%" at bounding box center [320, 208] width 67 height 12
click at [327, 211] on div "男性 76.8%" at bounding box center [320, 208] width 67 height 12
click at [235, 50] on div "合作與價值" at bounding box center [233, 42] width 46 height 20
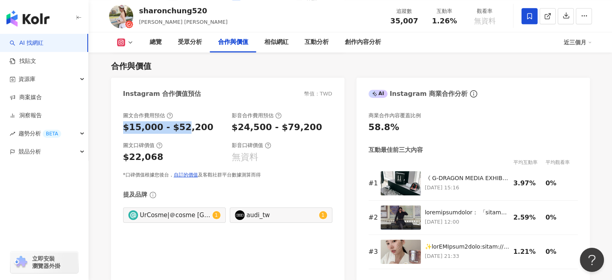
drag, startPoint x: 122, startPoint y: 133, endPoint x: 184, endPoint y: 134, distance: 61.2
click at [180, 134] on div "圖文合作費用預估 $15,000 - $52,200 影音合作費用預估 $24,500 - $79,200 圖文口碑價值 $22,068 影音口碑價值 無資料…" at bounding box center [227, 192] width 233 height 177
click at [224, 153] on div "圖文口碑價值 $22,068 影音口碑價值 無資料" at bounding box center [227, 153] width 209 height 22
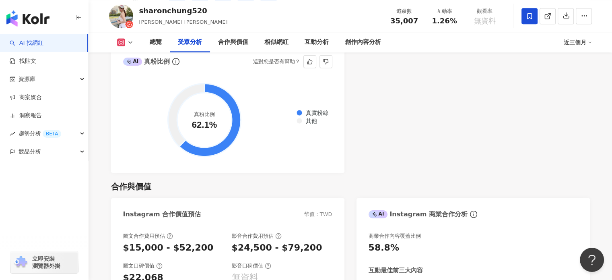
scroll to position [977, 0]
click at [156, 46] on div "總覽" at bounding box center [156, 42] width 12 height 10
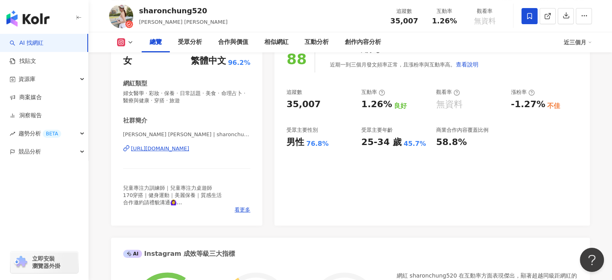
scroll to position [130, 0]
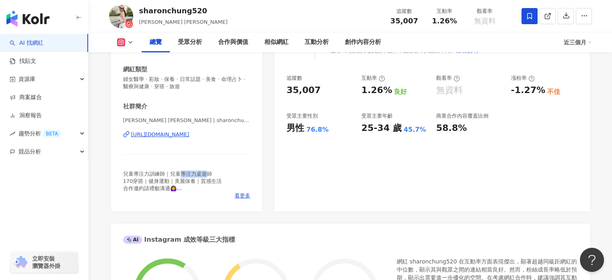
drag, startPoint x: 180, startPoint y: 173, endPoint x: 205, endPoint y: 172, distance: 24.2
click at [205, 172] on span "兒童專注力訓練師｜兒童專注力桌遊師 170穿搭｜健身運動｜美麗保養｜質感生活 合作邀約請禮貌溝通🙆‍♀️ 📮 rorochung@gmail.com" at bounding box center [172, 185] width 99 height 28
click at [201, 171] on span "兒童專注力訓練師｜兒童專注力桌遊師 170穿搭｜健身運動｜美麗保養｜質感生活 合作邀約請禮貌溝通🙆‍♀️ 📮 rorochung@gmail.com" at bounding box center [172, 185] width 99 height 28
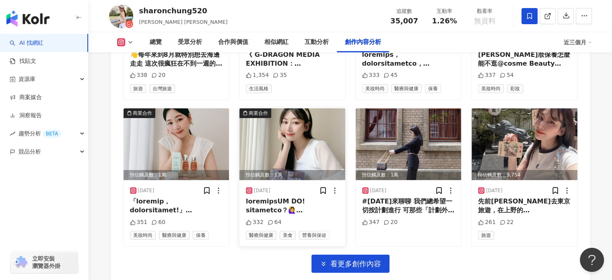
scroll to position [2633, 0]
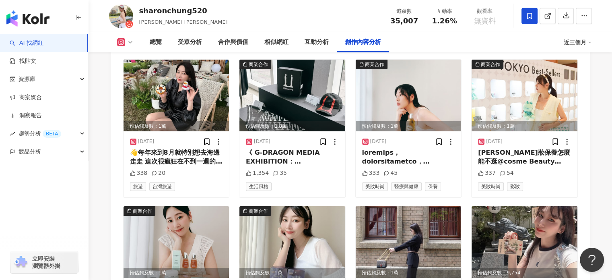
drag, startPoint x: 287, startPoint y: 165, endPoint x: 94, endPoint y: 143, distance: 194.9
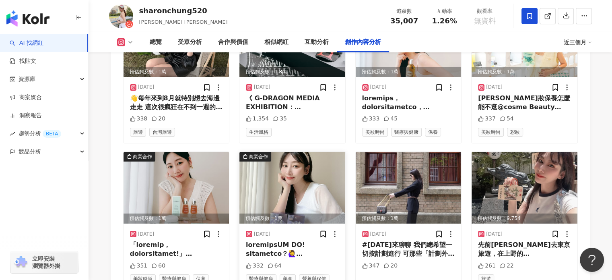
scroll to position [2673, 0]
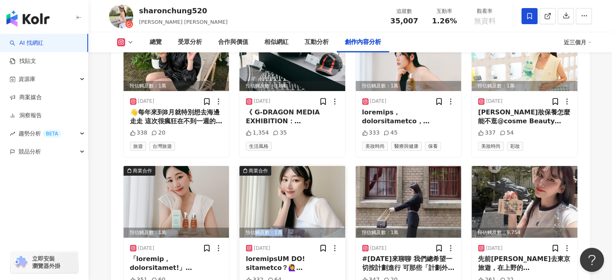
drag, startPoint x: 256, startPoint y: 201, endPoint x: 293, endPoint y: 201, distance: 37.0
click at [293, 227] on div "預估觸及數：1萬" at bounding box center [293, 232] width 106 height 10
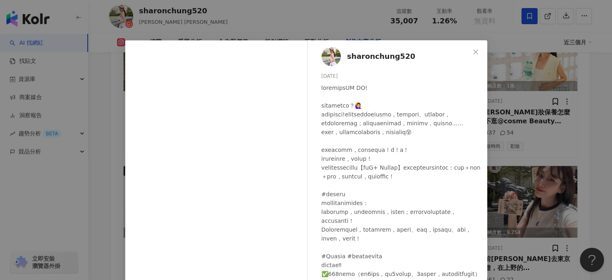
click at [507, 87] on div "sharonchung520 2025/6/30 332 64 查看原始貼文" at bounding box center [306, 140] width 612 height 280
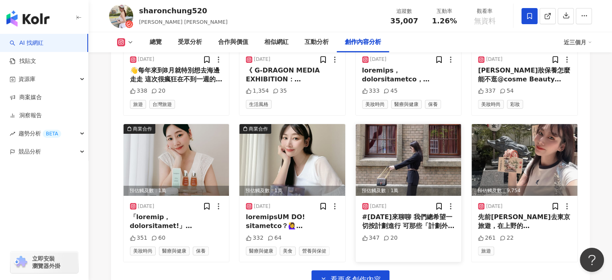
scroll to position [2713, 0]
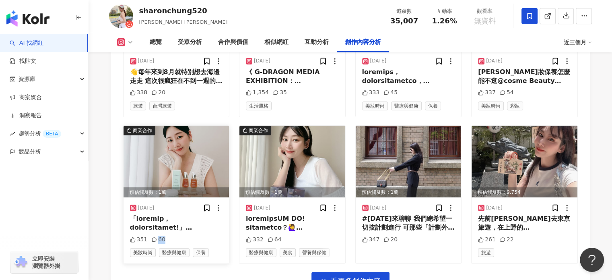
drag, startPoint x: 155, startPoint y: 210, endPoint x: 161, endPoint y: 209, distance: 6.5
click at [161, 236] on div "60" at bounding box center [158, 240] width 14 height 8
click at [185, 244] on div "商業合作 預估觸及數：8,336 2025/8/13 安藤忠雄丨直島新美術館 2025年5月才開幕的「直島新美術館」延續地景共生的理念，將自然、建築與藝術深度…" at bounding box center [350, 61] width 455 height 458
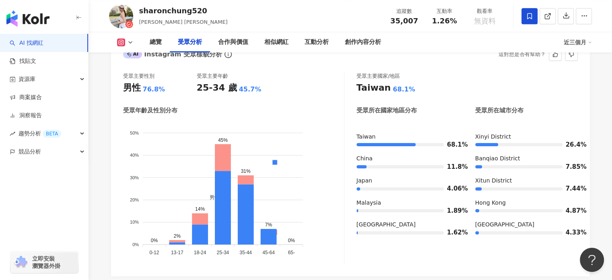
scroll to position [700, 0]
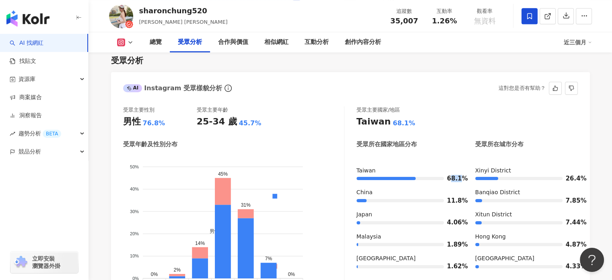
drag, startPoint x: 449, startPoint y: 180, endPoint x: 459, endPoint y: 180, distance: 9.7
click at [459, 180] on span "68.1%" at bounding box center [453, 179] width 12 height 6
click at [455, 186] on div "Taiwan 68.1% China 11.8% Japan 4.06% Malaysia 1.89% United States 1.62%" at bounding box center [408, 222] width 103 height 110
drag, startPoint x: 447, startPoint y: 180, endPoint x: 458, endPoint y: 178, distance: 11.3
click at [458, 178] on span "68.1%" at bounding box center [453, 179] width 12 height 6
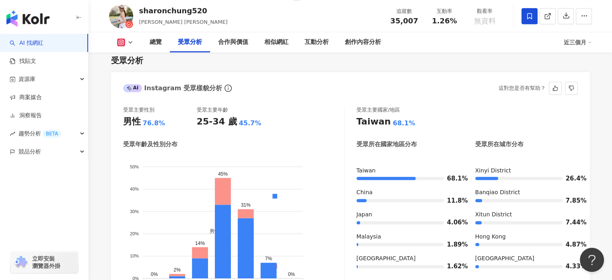
click at [465, 183] on div "Taiwan 68.1% China 11.8% Japan 4.06% Malaysia 1.89% United States 1.62% Xinyi D…" at bounding box center [467, 222] width 221 height 110
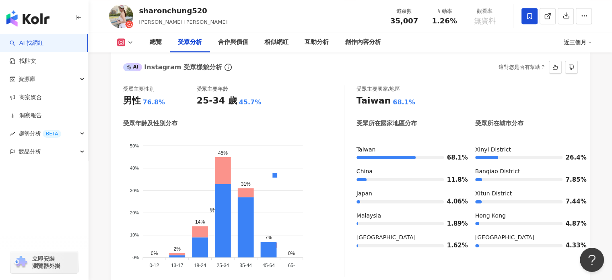
scroll to position [741, 0]
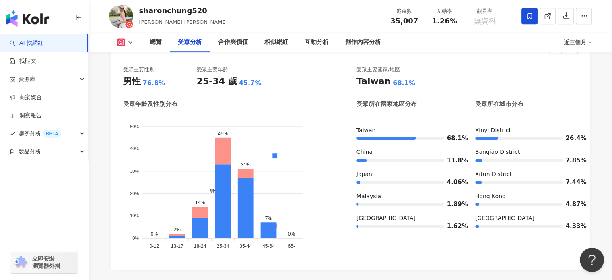
click at [435, 116] on div "受眾主要國家/地區 Taiwan 68.1% 受眾所在國家地區分布 受眾所在城市分布 Taiwan 68.1% China 11.8% Japan 4.06%…" at bounding box center [467, 162] width 221 height 192
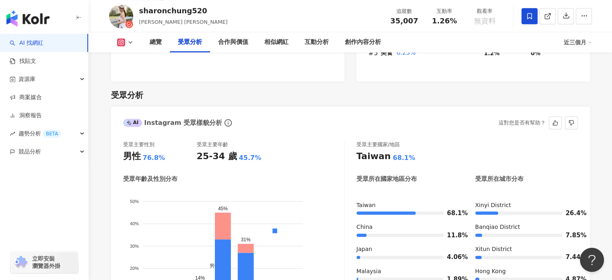
scroll to position [660, 0]
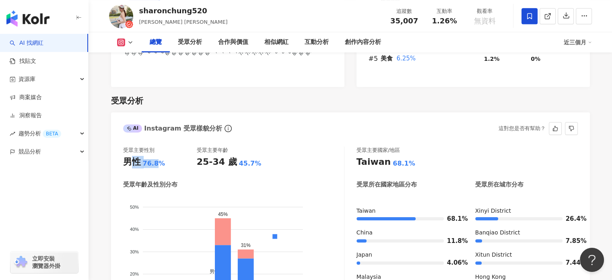
drag, startPoint x: 133, startPoint y: 161, endPoint x: 155, endPoint y: 161, distance: 21.3
click at [155, 161] on div "男性 76.8%" at bounding box center [160, 162] width 74 height 12
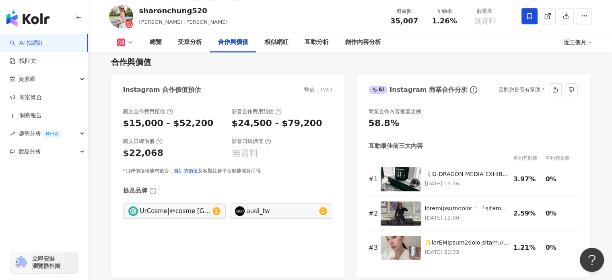
scroll to position [1103, 0]
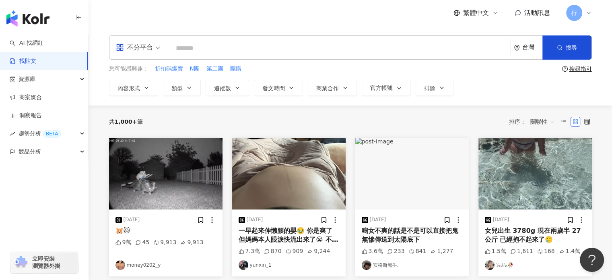
click at [217, 42] on input "search" at bounding box center [339, 47] width 336 height 17
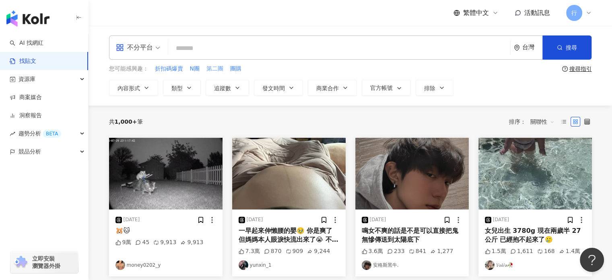
click at [211, 69] on span "第二團" at bounding box center [215, 69] width 17 height 8
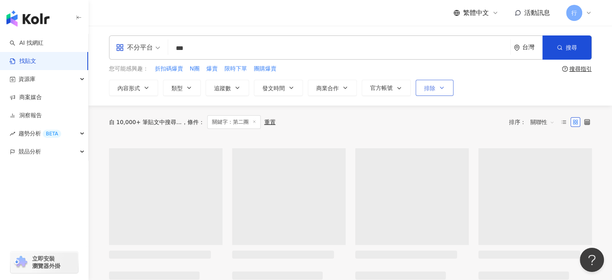
click at [441, 87] on icon "button" at bounding box center [442, 88] width 6 height 6
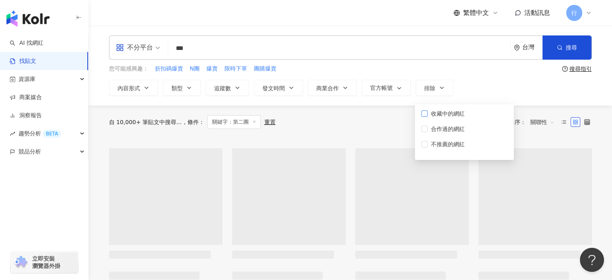
click at [445, 114] on span "收藏中的網紅" at bounding box center [448, 113] width 40 height 9
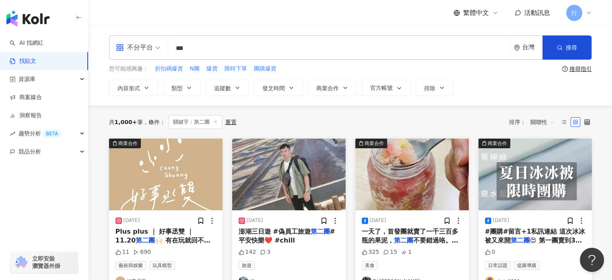
click at [494, 80] on div "內容形式 類型 追蹤數 發文時間 商業合作 官方帳號 排除 收藏中的網紅 全部收藏夾 合作過的網紅 不推薦的網紅" at bounding box center [350, 88] width 483 height 16
drag, startPoint x: 201, startPoint y: 52, endPoint x: 27, endPoint y: 54, distance: 173.9
type input "***"
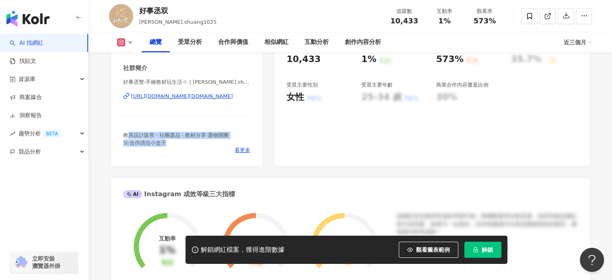
click at [192, 140] on span "教具設計販售 · 社團選品 · 教材分享·選物開團 ☏合作請洽小盒子" at bounding box center [176, 138] width 106 height 13
click at [529, 17] on icon at bounding box center [529, 16] width 5 height 6
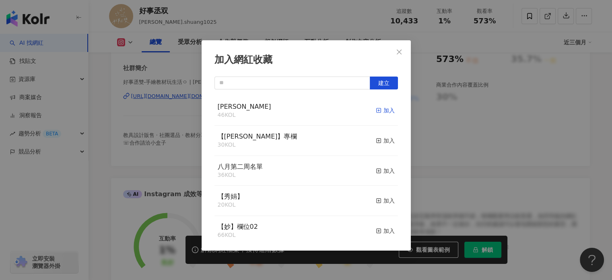
click at [377, 107] on div "加入" at bounding box center [385, 110] width 19 height 9
click at [432, 81] on div "加入網紅收藏 建立 Monica 47 KOL 已加入 【RAY】專欄 30 KOL 加入 八月第二周名單 36 KOL 加入 【秀娟】 20 KOL 加入 …" at bounding box center [306, 140] width 612 height 280
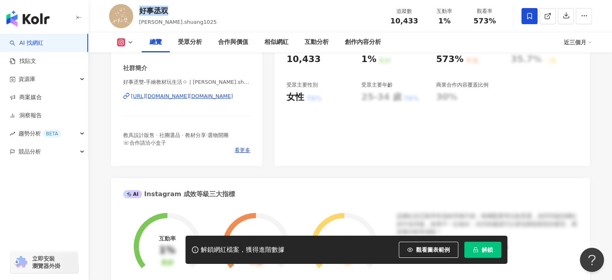
drag, startPoint x: 140, startPoint y: 12, endPoint x: 169, endPoint y: 12, distance: 28.6
click at [169, 12] on div "好事丞双" at bounding box center [178, 11] width 78 height 10
copy div "好事丞双"
click at [238, 154] on span "看更多" at bounding box center [243, 150] width 16 height 7
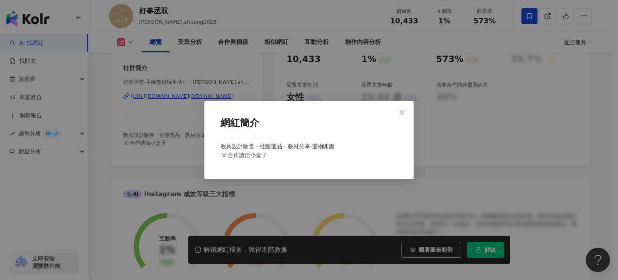
click at [248, 151] on span "教具設計販售 · 社團選品 · 教材分享·選物開團 ☏合作請洽小盒子" at bounding box center [278, 150] width 114 height 15
click at [153, 101] on div "網紅簡介 教具設計販售 · 社團選品 · 教材分享·選物開團 ☏合作請洽小盒子" at bounding box center [309, 140] width 618 height 280
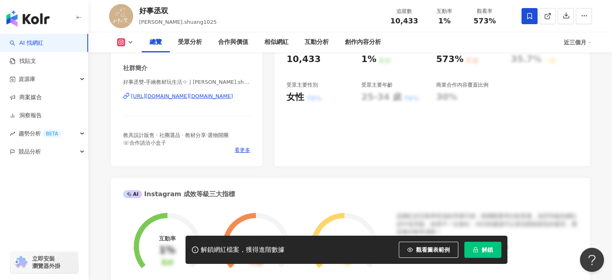
click at [155, 100] on div "https://www.instagram.com/cheng.shuang1025/" at bounding box center [182, 96] width 102 height 7
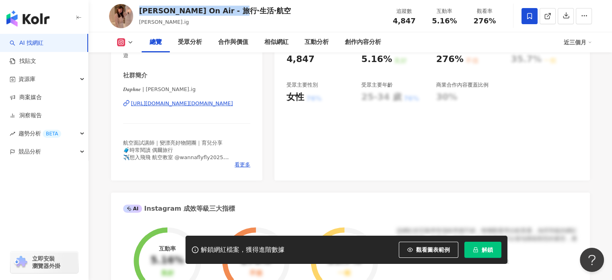
drag, startPoint x: 140, startPoint y: 10, endPoint x: 250, endPoint y: 9, distance: 110.3
click at [250, 9] on div "Daphne On Air - 旅行‧生活‧航空" at bounding box center [215, 11] width 152 height 10
copy div "Daphne On Air - 旅行‧生活‧航空"
click at [238, 165] on span "看更多" at bounding box center [243, 164] width 16 height 7
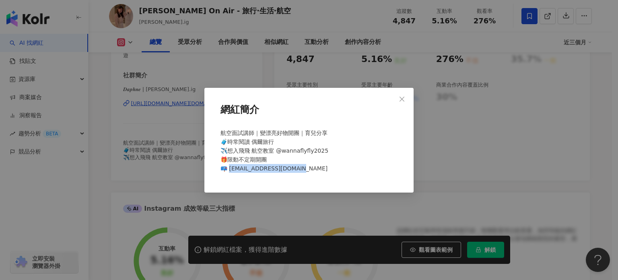
drag, startPoint x: 230, startPoint y: 169, endPoint x: 299, endPoint y: 170, distance: 68.9
click at [299, 170] on span "航空面試講師｜變漂亮好物開團｜育兒分享 🧳時常閱讀 偶爾旅行 ✈️想入飛飛 航空教室 @wannaflyfly2025 🎁限動不定期開團 📪 daphne98…" at bounding box center [275, 151] width 108 height 42
copy span "hne980320@gmail.com"
click at [318, 108] on div "網紅簡介" at bounding box center [309, 113] width 184 height 25
click at [479, 95] on div "網紅簡介 航空面試講師｜變漂亮好物開團｜育兒分享 🧳時常閱讀 偶爾旅行 ✈️想入飛飛 航空教室 @wannaflyfly2025 🎁限動不定期開團 📪 dap…" at bounding box center [309, 140] width 618 height 280
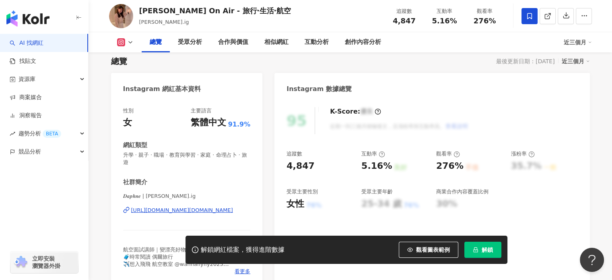
scroll to position [40, 0]
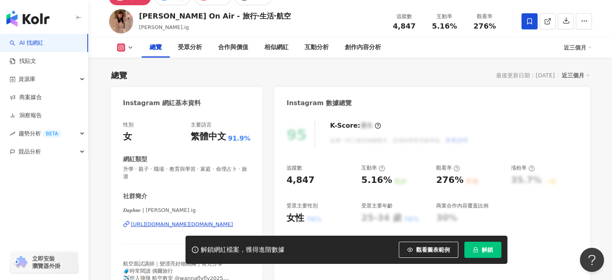
click at [163, 222] on div "https://www.instagram.com/daphne.ig/" at bounding box center [182, 224] width 102 height 7
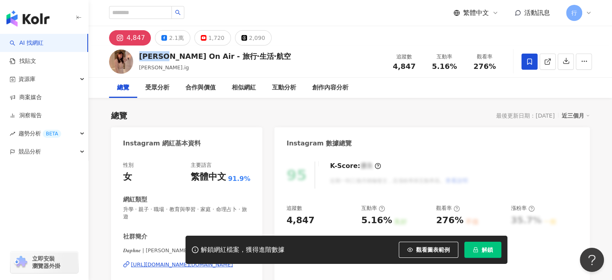
drag, startPoint x: 141, startPoint y: 55, endPoint x: 167, endPoint y: 57, distance: 25.8
click at [167, 57] on div "Daphne On Air - 旅行‧生活‧航空" at bounding box center [215, 56] width 152 height 10
copy div "Daphne"
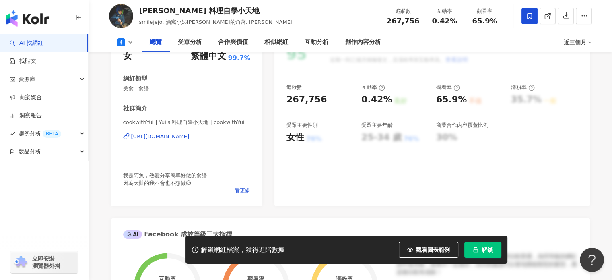
scroll to position [121, 0]
drag, startPoint x: 140, startPoint y: 11, endPoint x: 227, endPoint y: 12, distance: 87.0
click at [227, 12] on div "[PERSON_NAME] 料理自學小天地" at bounding box center [215, 11] width 153 height 10
copy div "[PERSON_NAME] 料理自學小天地"
click at [239, 188] on span "看更多" at bounding box center [243, 190] width 16 height 7
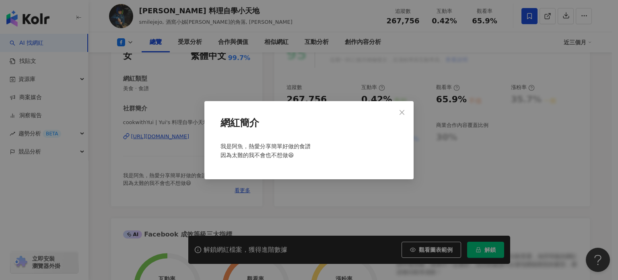
click at [171, 151] on div "網紅簡介 我是阿魚，熱愛分享簡單好做的食譜 因為太難的我不會也不想做😆" at bounding box center [309, 140] width 618 height 280
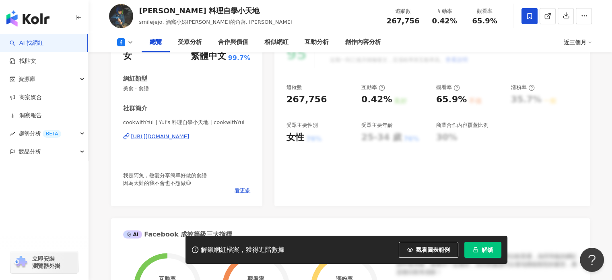
click at [175, 139] on div "[URL][DOMAIN_NAME]" at bounding box center [160, 136] width 58 height 7
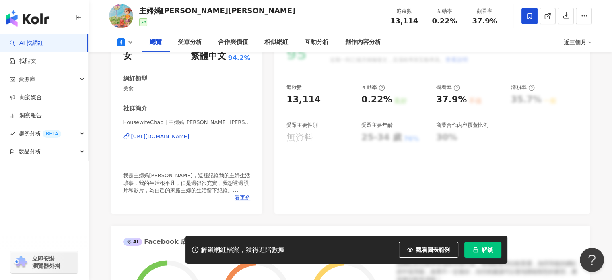
scroll to position [121, 0]
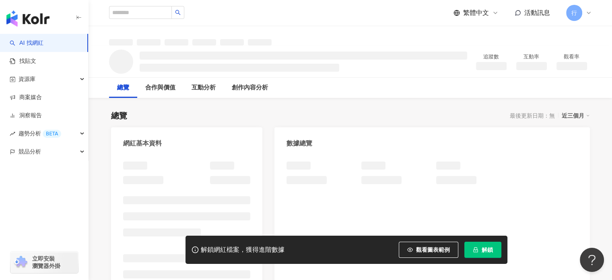
scroll to position [119, 0]
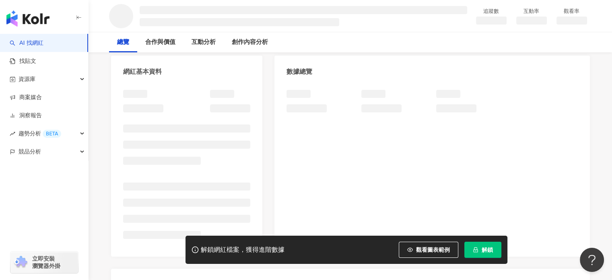
scroll to position [81, 0]
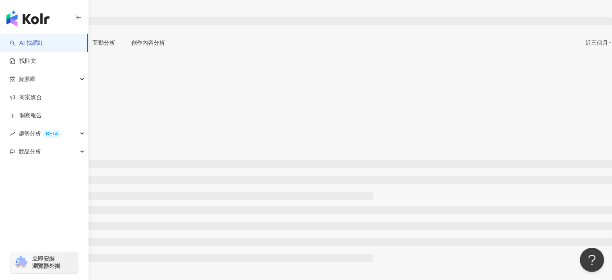
scroll to position [201, 0]
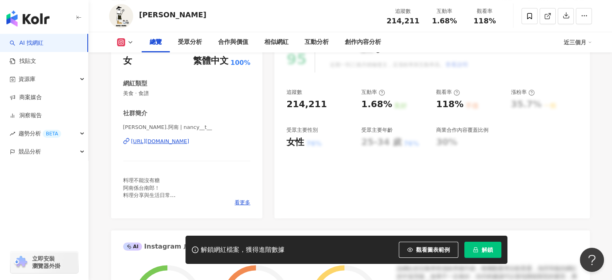
scroll to position [121, 0]
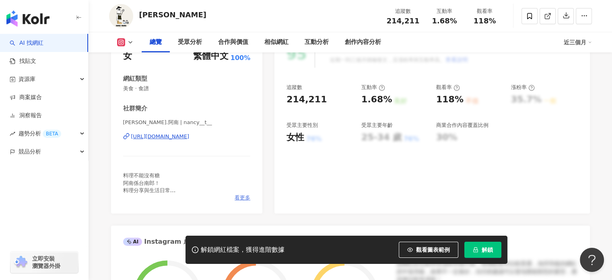
click at [238, 198] on span "看更多" at bounding box center [243, 197] width 16 height 7
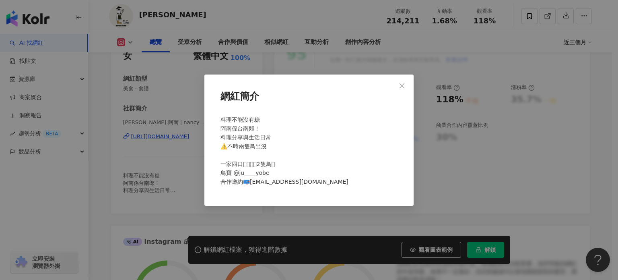
click at [200, 176] on div "網紅簡介 料理不能沒有糖 阿南係台南郎！ 料理分享與生活日常 ⚠️不時兩隻鳥出沒 一家四口𖨆𖨆𖨆𖨆2隻鳥𓅰 鳥寶 @ju____yobe 合作邀約📪nancy…" at bounding box center [309, 140] width 618 height 280
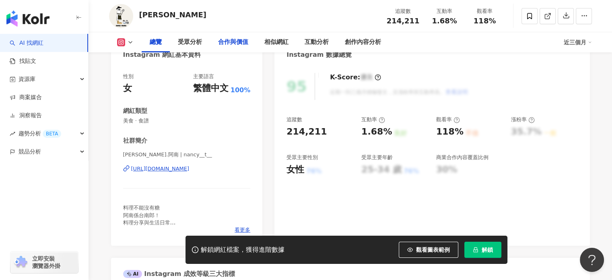
scroll to position [81, 0]
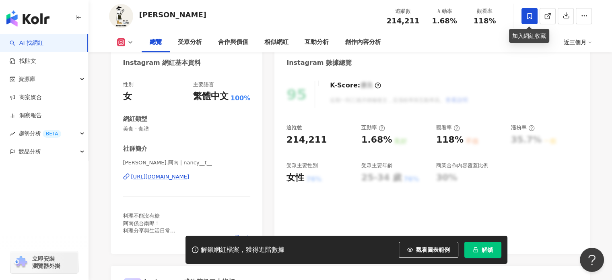
click at [533, 16] on span at bounding box center [530, 16] width 16 height 16
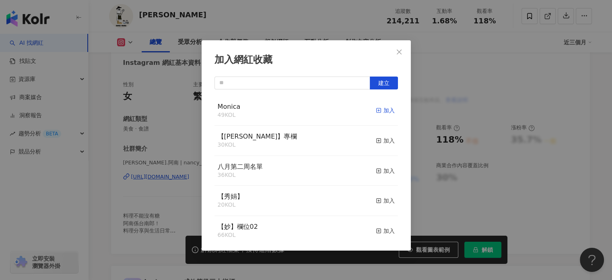
click at [376, 110] on div "加入" at bounding box center [385, 110] width 19 height 9
click at [396, 53] on icon "close" at bounding box center [399, 52] width 6 height 6
click at [395, 52] on div "加入網紅收藏 建立 Monica 50 KOL 已加入 【RAY】專欄 30 KOL 加入 八月第二周名單 36 KOL 加入 【秀娟】 20 KOL 加入 …" at bounding box center [306, 140] width 612 height 280
click at [404, 53] on div "加入網紅收藏 建立 Monica 50 KOL 已加入 【RAY】專欄 30 KOL 加入 八月第二周名單 36 KOL 加入 【秀娟】 20 KOL 加入 …" at bounding box center [306, 140] width 612 height 280
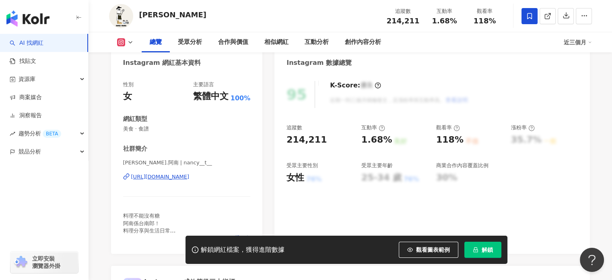
click at [177, 112] on div "性別 女 主要語言 繁體中文 100% 網紅類型 美食 · 食譜 社群簡介 Nancy.阿南 | nancy__t__ https://www.instagr…" at bounding box center [187, 161] width 128 height 161
drag, startPoint x: 139, startPoint y: 14, endPoint x: 162, endPoint y: 14, distance: 22.9
click at [162, 14] on div "Nancy 追蹤數 214,211 互動率 1.68% 觀看率 118%" at bounding box center [350, 16] width 515 height 32
copy div "Nancy"
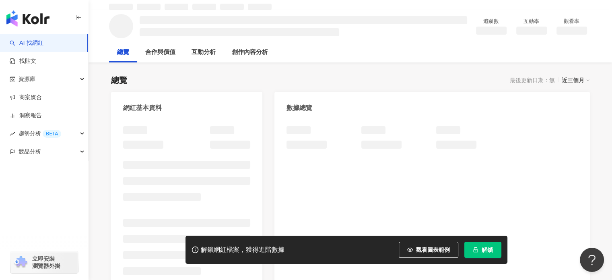
scroll to position [40, 0]
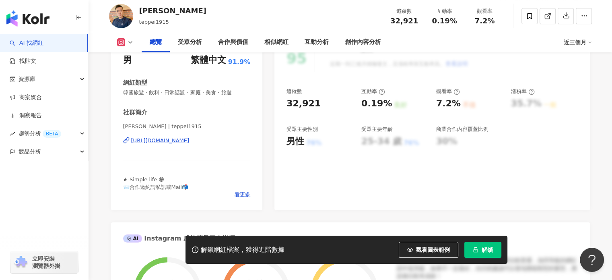
scroll to position [121, 0]
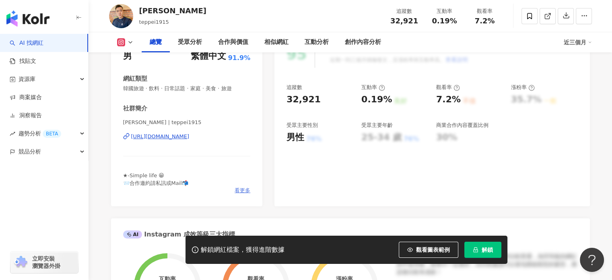
click at [241, 191] on span "看更多" at bounding box center [243, 190] width 16 height 7
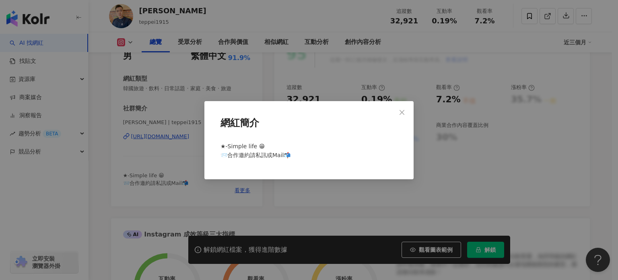
click at [161, 121] on div "網紅簡介 ★-Simple life 😁 📨合作邀約請私訊或Mail📬" at bounding box center [309, 140] width 618 height 280
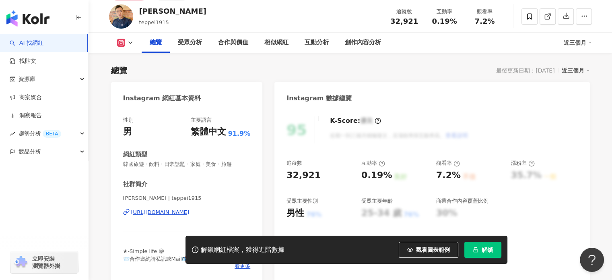
scroll to position [81, 0]
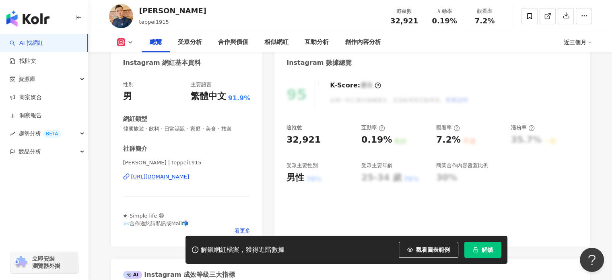
click at [172, 176] on div "[URL][DOMAIN_NAME]" at bounding box center [160, 176] width 58 height 7
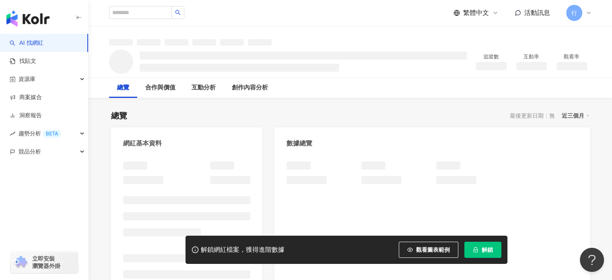
scroll to position [40, 0]
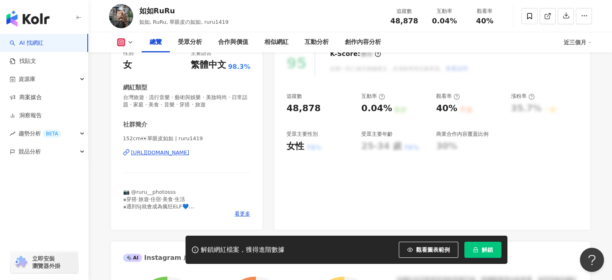
scroll to position [152, 0]
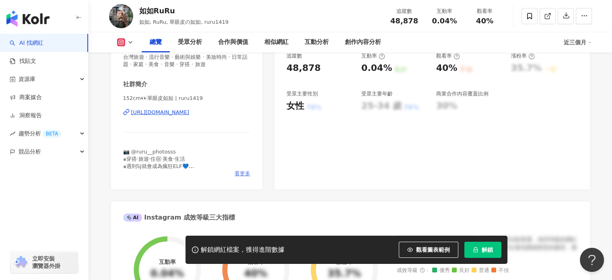
click at [240, 172] on span "看更多" at bounding box center [243, 173] width 16 height 7
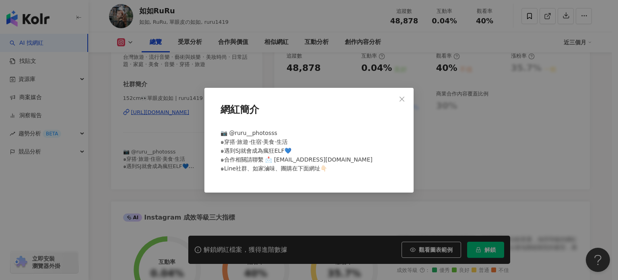
click at [134, 158] on div "網紅簡介 📷 @ruru__photosss ๑穿搭·旅遊·住宿·美食·生活 ๑遇到SJ就會成為瘋狂ELF💙 ๑合作相關請聯繫 📩 wanize83@gmai…" at bounding box center [309, 140] width 618 height 280
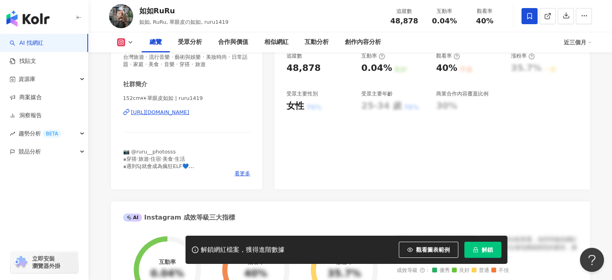
click at [527, 14] on icon at bounding box center [529, 15] width 7 height 7
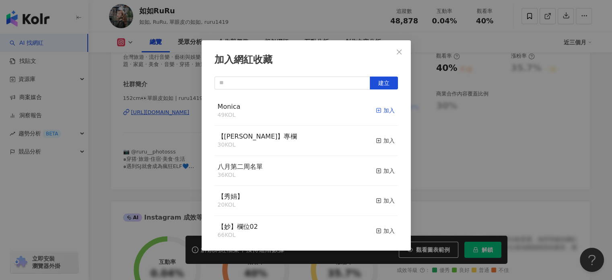
click at [378, 110] on line "button" at bounding box center [379, 110] width 2 height 0
click at [399, 50] on icon "close" at bounding box center [399, 52] width 6 height 6
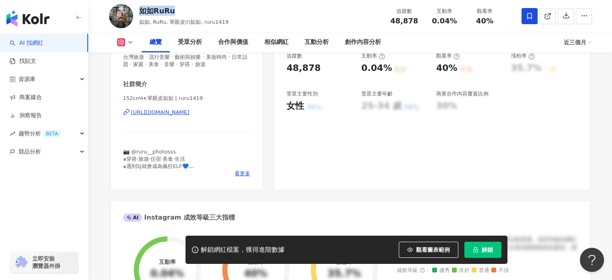
drag, startPoint x: 149, startPoint y: 10, endPoint x: 180, endPoint y: 10, distance: 30.6
click at [180, 10] on div "如如RuRu 如如, RuRu, 單眼皮の如如, ruru1419 追蹤數 48,878 互動率 0.04% 觀看率 40%" at bounding box center [350, 16] width 515 height 32
copy div "如如RuRu"
click at [190, 109] on div "https://www.instagram.com/ruru1419/" at bounding box center [160, 112] width 58 height 7
click at [240, 175] on span "看更多" at bounding box center [243, 173] width 16 height 7
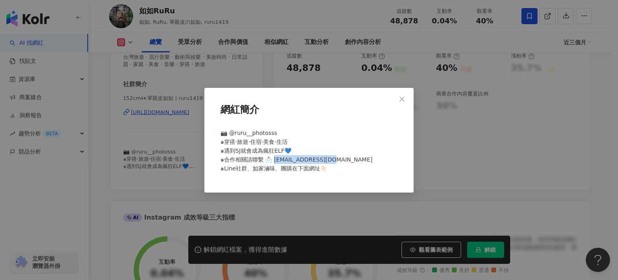
drag, startPoint x: 275, startPoint y: 159, endPoint x: 330, endPoint y: 161, distance: 55.2
click at [330, 161] on span "📷 @ruru__photosss ๑穿搭·旅遊·住宿·美食·生活 ๑遇到SJ就會成為瘋狂ELF💙 ๑合作相關請聯繫 📩 wanize83@gmail.com…" at bounding box center [297, 151] width 152 height 42
copy span "ize83@gmail.com ๑L"
click at [401, 102] on button "Close" at bounding box center [402, 99] width 16 height 16
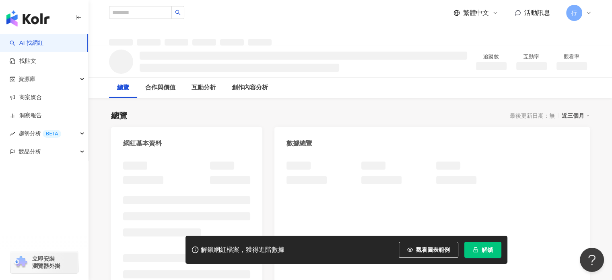
scroll to position [81, 0]
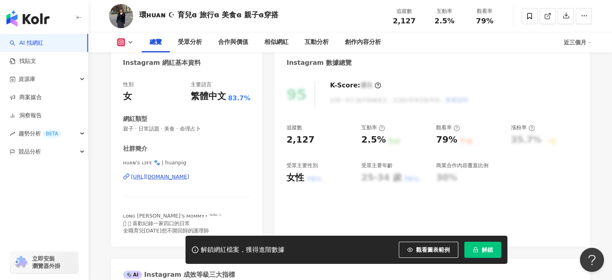
scroll to position [121, 0]
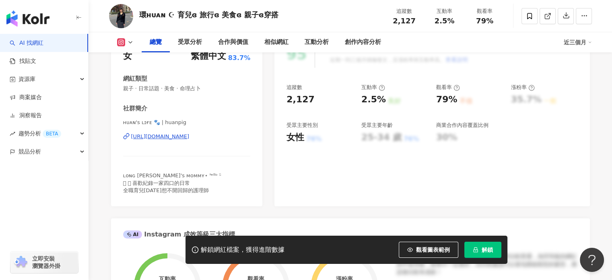
click at [190, 194] on div "性別 女 主要語言 繁體中文 83.7% 網紅類型 親子 · 日常話題 · 美食 · 命理占卜 社群簡介 ʜᴜᴀɴ's ʟɪғᴇ 🐾 | huanpig [U…" at bounding box center [187, 120] width 152 height 174
click at [173, 132] on div "ʜᴜᴀɴ's ʟɪғᴇ 🐾 | huanpig [URL][DOMAIN_NAME]" at bounding box center [187, 142] width 128 height 47
click at [176, 137] on div "[URL][DOMAIN_NAME]" at bounding box center [160, 136] width 58 height 7
click at [525, 16] on span at bounding box center [530, 16] width 16 height 16
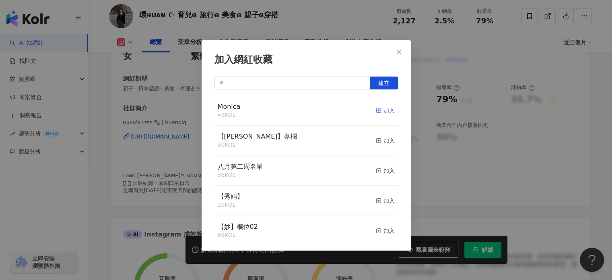
click at [382, 109] on div "加入" at bounding box center [385, 110] width 19 height 9
click at [403, 52] on span "Close" at bounding box center [399, 52] width 16 height 6
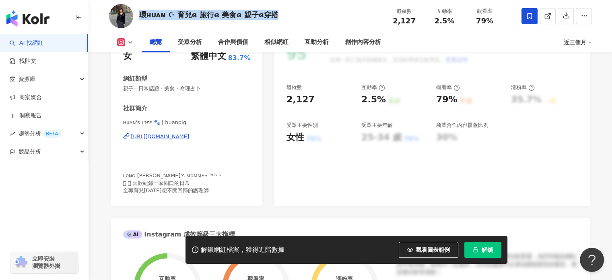
drag, startPoint x: 139, startPoint y: 13, endPoint x: 277, endPoint y: 18, distance: 137.8
click at [277, 18] on div "環ʜᴜᴀɴ ☪︎ 育兒ɞ 旅行ɞ 美食ɞ 親子ɞ穿搭 追蹤數 2,127 互動率 2.5% 觀看率 79%" at bounding box center [350, 16] width 515 height 32
copy div "環ʜᴜᴀɴ ☪︎ 育兒ɞ 旅行ɞ 美食ɞ 親子ɞ穿搭"
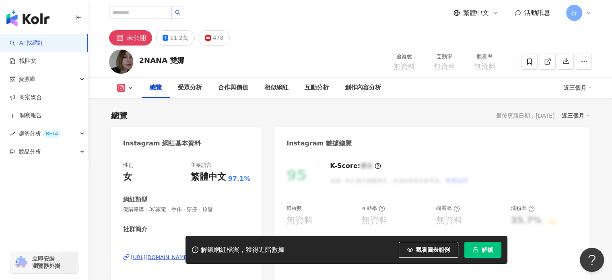
scroll to position [121, 0]
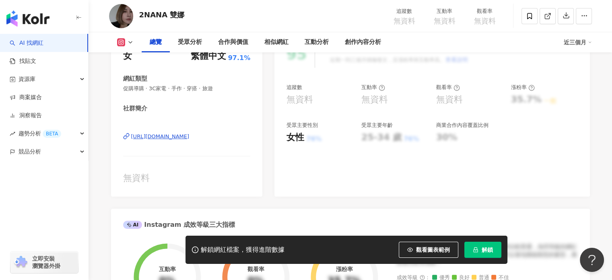
click at [190, 138] on div "[URL][DOMAIN_NAME]" at bounding box center [160, 136] width 58 height 7
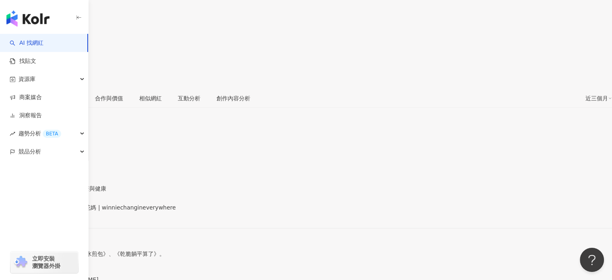
scroll to position [121, 0]
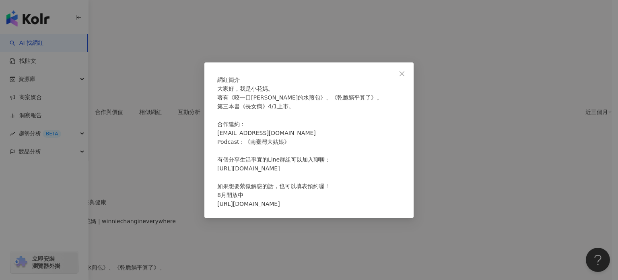
click at [168, 131] on div "網紅簡介 大家好，我是小花媽。 著有《咬一口馬克思的水煎包》、《乾脆躺平算了》。 第三本書《長女病》4/1上市。 合作邀約： littleflowergimi…" at bounding box center [309, 140] width 618 height 280
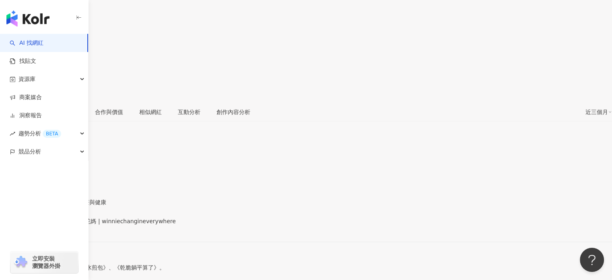
click at [71, 225] on div "https://www.facebook.com/690695854473026" at bounding box center [39, 228] width 63 height 6
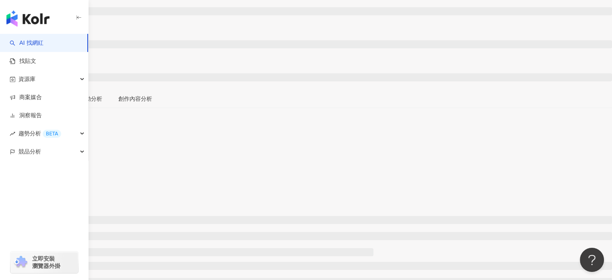
scroll to position [121, 0]
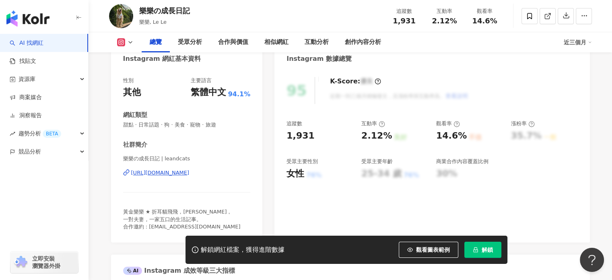
scroll to position [40, 0]
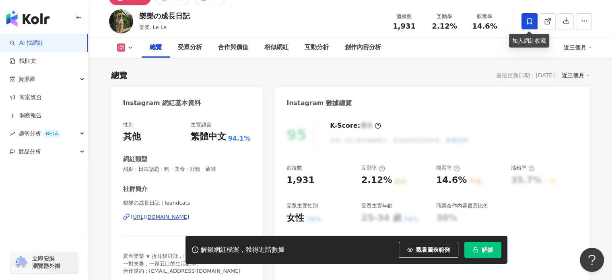
click at [529, 18] on icon at bounding box center [529, 21] width 7 height 7
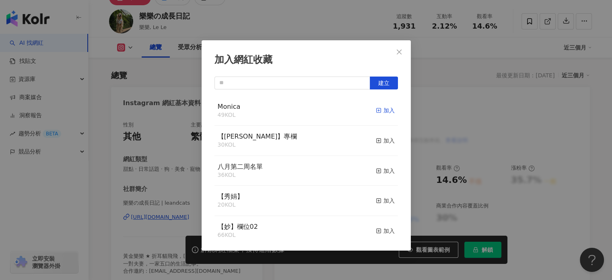
click at [385, 110] on div "加入" at bounding box center [385, 110] width 19 height 9
click at [380, 36] on div "加入網紅收藏 建立 Monica 53 KOL 已加入 【RAY】專欄 30 KOL 加入 八月第二周名單 36 KOL 加入 【秀娟】 20 KOL 加入 …" at bounding box center [306, 140] width 612 height 280
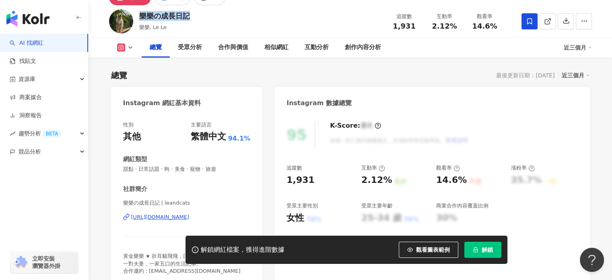
drag, startPoint x: 140, startPoint y: 14, endPoint x: 195, endPoint y: 15, distance: 54.8
click at [195, 15] on div "樂樂の成長日記 樂樂, Le Le 追蹤數 1,931 互動率 2.12% 觀看率 14.6%" at bounding box center [350, 21] width 515 height 32
copy div "樂樂の成長日記"
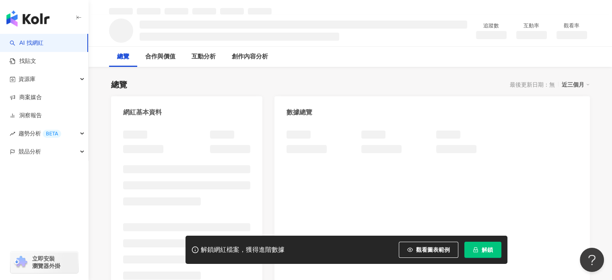
scroll to position [40, 0]
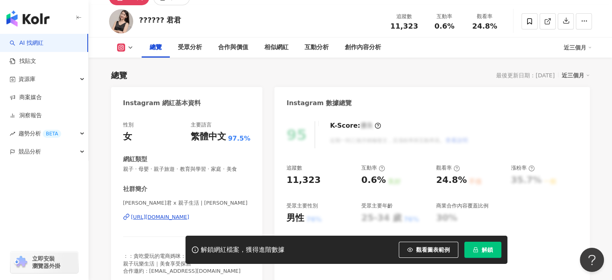
scroll to position [112, 0]
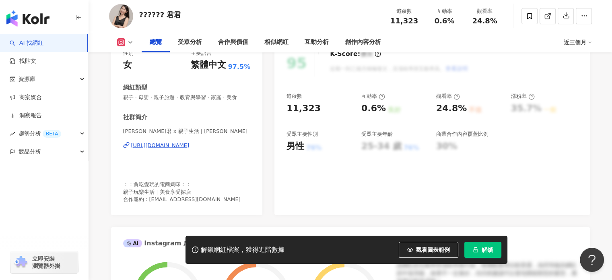
click at [190, 146] on div "[URL][DOMAIN_NAME]" at bounding box center [160, 145] width 58 height 7
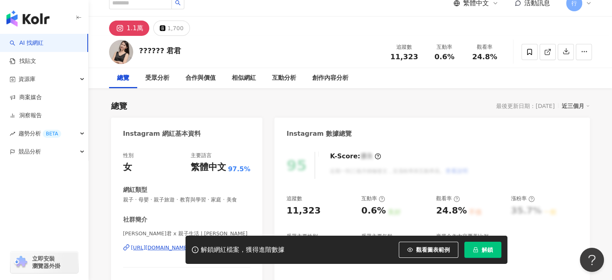
scroll to position [0, 0]
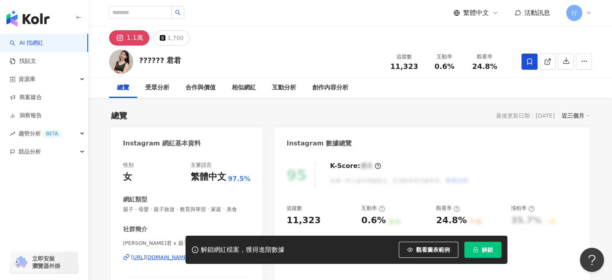
click at [523, 62] on span at bounding box center [530, 62] width 16 height 16
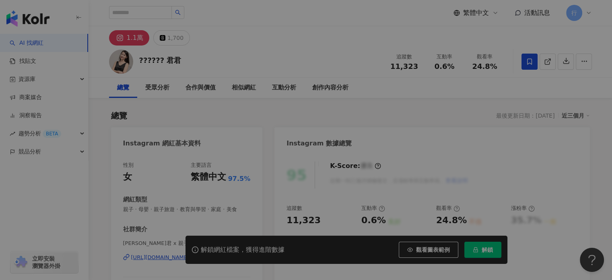
click at [528, 64] on div "加入網紅收藏 建立 [PERSON_NAME] 49 KOL 加入 【[PERSON_NAME]】專欄 30 KOL 加入 八月第二周名單 36 KOL 加入…" at bounding box center [306, 140] width 612 height 280
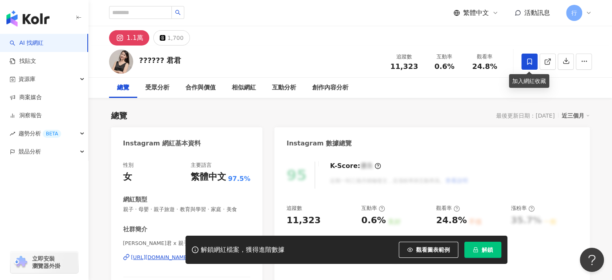
click at [536, 62] on span at bounding box center [530, 62] width 16 height 16
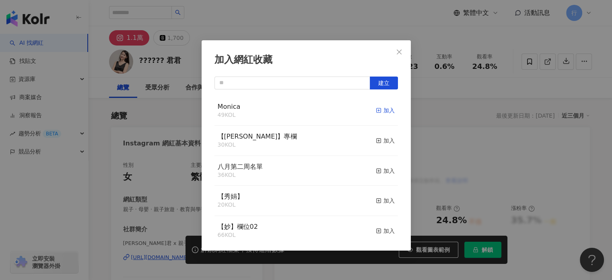
click at [386, 110] on div "加入" at bounding box center [385, 110] width 19 height 9
click at [393, 51] on span "Close" at bounding box center [399, 52] width 16 height 6
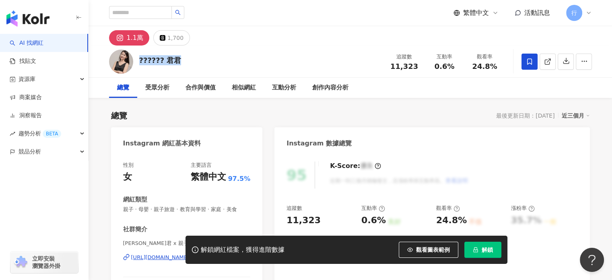
drag, startPoint x: 140, startPoint y: 58, endPoint x: 178, endPoint y: 56, distance: 38.7
click at [178, 56] on div "?????? 君君 追蹤數 11,323 互動率 0.6% 觀看率 24.8%" at bounding box center [350, 61] width 515 height 32
copy div "?????? 君君"
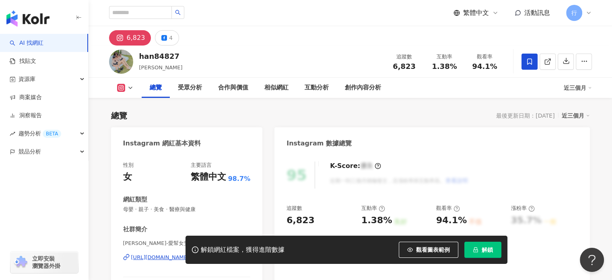
click at [529, 62] on icon at bounding box center [529, 61] width 5 height 6
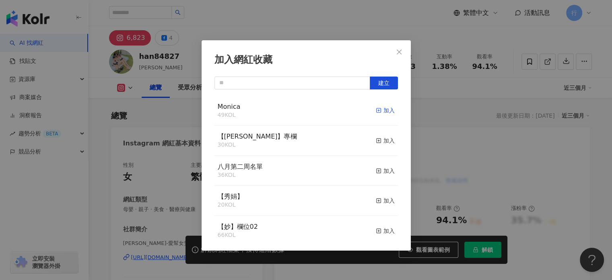
click at [380, 109] on div "加入" at bounding box center [385, 110] width 19 height 9
click at [399, 53] on icon "close" at bounding box center [399, 51] width 5 height 5
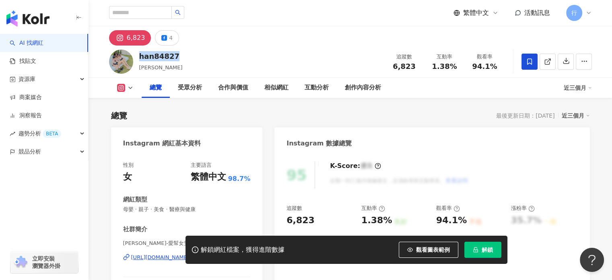
drag, startPoint x: 139, startPoint y: 55, endPoint x: 177, endPoint y: 58, distance: 37.9
click at [177, 58] on div "han84827 Ji Han 追蹤數 6,823 互動率 1.38% 觀看率 94.1%" at bounding box center [350, 61] width 515 height 32
copy div "han84827"
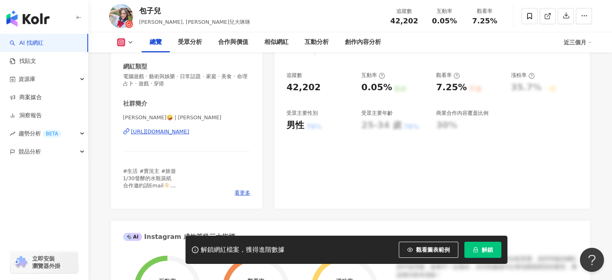
scroll to position [161, 0]
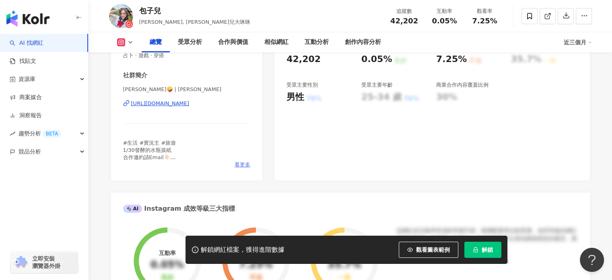
click at [236, 163] on span "看更多" at bounding box center [243, 164] width 16 height 7
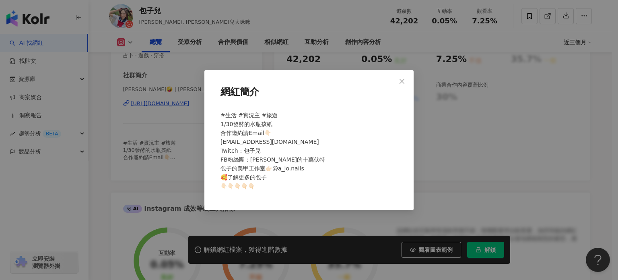
click at [188, 158] on div "網紅簡介 #生活 #實況主 #旅遊 1/30發酵的水瓶孩紙 合作邀約請Email👇🏻 [EMAIL_ADDRESS][DOMAIN_NAME] Twitch：…" at bounding box center [309, 140] width 618 height 280
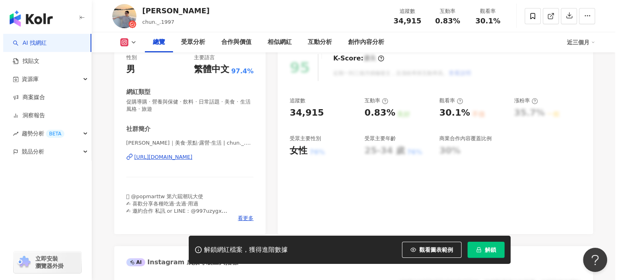
scroll to position [121, 0]
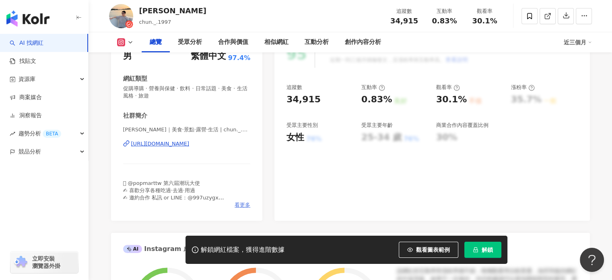
click at [237, 205] on span "看更多" at bounding box center [243, 204] width 16 height 7
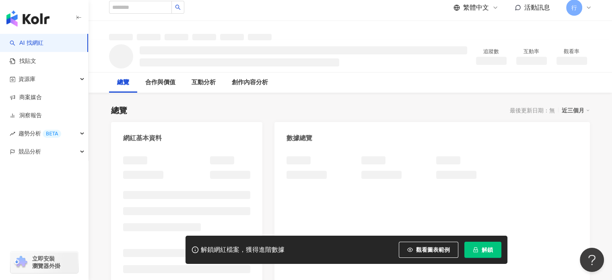
scroll to position [40, 0]
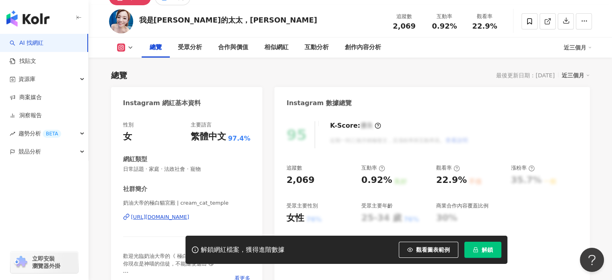
scroll to position [112, 0]
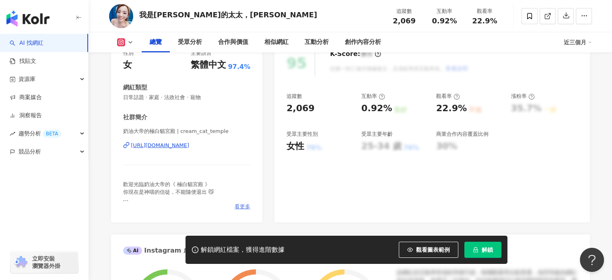
click at [238, 205] on span "看更多" at bounding box center [243, 206] width 16 height 7
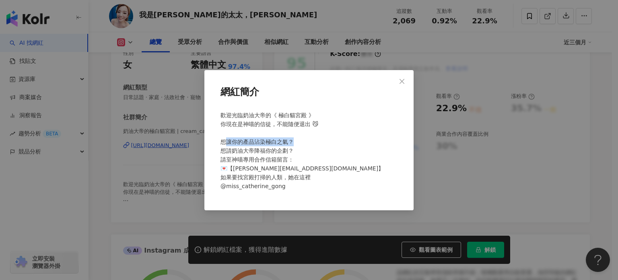
drag, startPoint x: 223, startPoint y: 140, endPoint x: 296, endPoint y: 146, distance: 72.7
click at [293, 145] on span "歡迎光臨奶油大帝的《 極白貓宮殿 》 你現在是神喵的信徒，不能隨便退出 😼 ​ 想讓你的產品沾染極白之氣？ 想請奶油大帝降福你的企劃？ 請至神喵專用合作信箱留…" at bounding box center [302, 150] width 163 height 77
click at [300, 150] on div "歡迎光臨奶油大帝的《 極白貓宮殿 》 你現在是神喵的信徒，不能隨便退出 😼 ​ 想讓你的產品沾染極白之氣？ 想請奶油大帝降福你的企劃？ 請至神喵專用合作信箱留…" at bounding box center [309, 153] width 184 height 93
click at [221, 156] on span "歡迎光臨奶油大帝的《 極白貓宮殿 》 你現在是神喵的信徒，不能隨便退出 😼 ​ 想讓你的產品沾染極白之氣？ 想請奶油大帝降福你的企劃？ 請至神喵專用合作信箱留…" at bounding box center [302, 150] width 163 height 77
click at [328, 54] on div "網紅簡介 歡迎光臨奶油大帝的《 極白貓宮殿 》 你現在是神喵的信徒，不能隨便退出 😼 ​ 想讓你的產品沾染極白之氣？ 想請奶油大帝降福你的企劃？ 請至神喵專用…" at bounding box center [309, 140] width 618 height 280
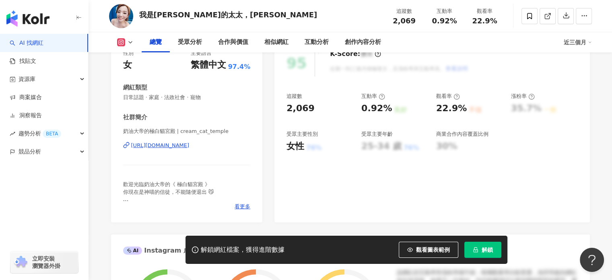
click at [209, 140] on div "奶油大帝的極白貓宮殿 | cream_cat_temple https://www.instagram.com/cream_cat_temple/" at bounding box center [187, 151] width 128 height 47
click at [190, 143] on div "https://www.instagram.com/cream_cat_temple/" at bounding box center [160, 145] width 58 height 7
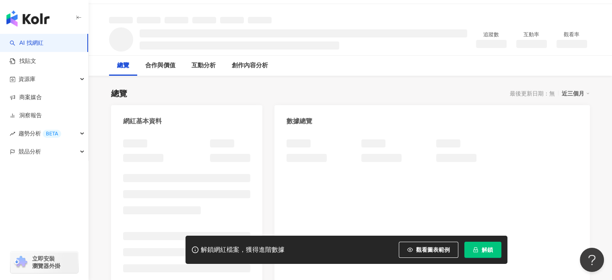
scroll to position [40, 0]
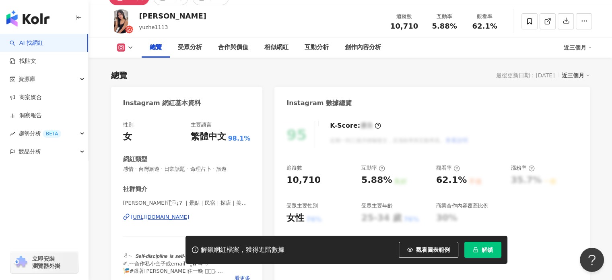
scroll to position [112, 0]
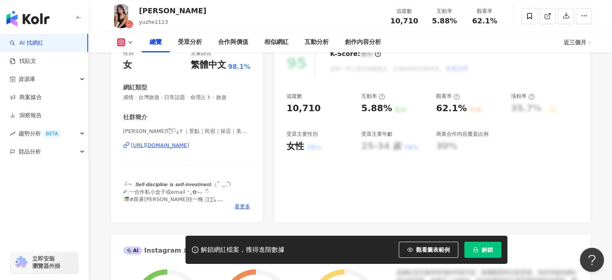
click at [237, 202] on div "ᰔᩚᯓ 𝙎𝙚𝙡𝙛-𝙙𝙞𝙨𝙘𝙞𝙥𝙡𝙞𝙣𝙚 𝙞𝙨 𝙨𝙚𝙡𝙛-𝙞𝙣𝙫𝙚𝙨𝙩𝙢𝙚𝙣𝙩. 𐔌՞ ܸ.ˬ.ܸ՞𐦯 ✐.〰︎合作私小盒子或email ‎⁺˳✿⏦₊ ♡ ྀི…" at bounding box center [187, 192] width 128 height 22
click at [240, 205] on span "看更多" at bounding box center [243, 206] width 16 height 7
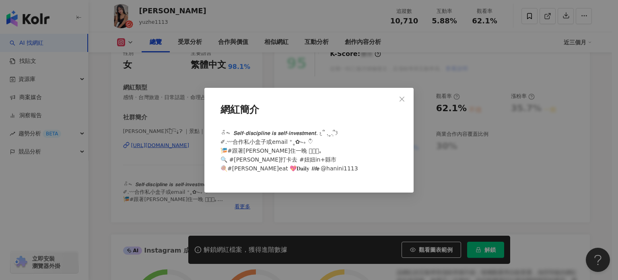
click at [165, 164] on div "網紅簡介 ᰔᩚᯓ 𝙎𝙚𝙡𝙛-𝙙𝙞𝙨𝙘𝙞𝙥𝙡𝙞𝙣𝙚 𝙞𝙨 𝙨𝙚𝙡𝙛-𝙞𝙣𝙫𝙚𝙨𝙩𝙢𝙚𝙣𝙩. 𐔌՞ ܸ.ˬ.ܸ՞𐦯 ✐.〰︎合作私小盒子或email ‎⁺˳✿⏦₊…" at bounding box center [309, 140] width 618 height 280
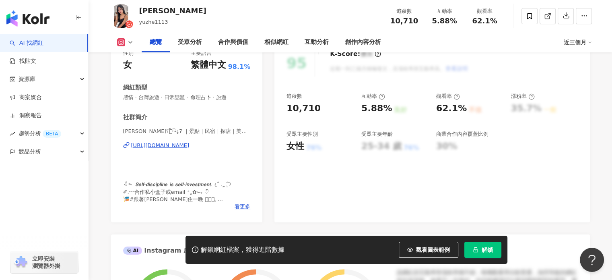
click at [182, 143] on div "https://www.instagram.com/yu_zhen11.13/" at bounding box center [160, 145] width 58 height 7
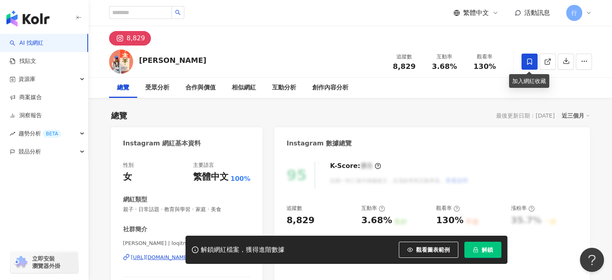
click at [529, 62] on icon at bounding box center [529, 61] width 5 height 6
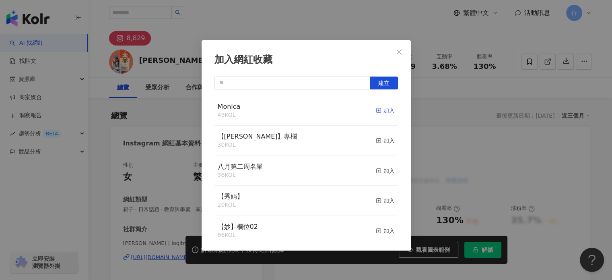
click at [378, 109] on div "加入" at bounding box center [385, 110] width 19 height 9
click at [397, 50] on icon "close" at bounding box center [399, 51] width 5 height 5
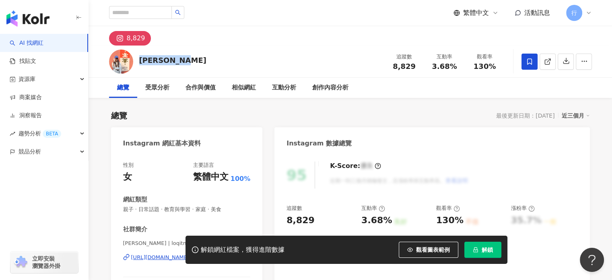
drag, startPoint x: 139, startPoint y: 59, endPoint x: 187, endPoint y: 59, distance: 47.9
click at [187, 59] on div "Hanna x 韓納 追蹤數 8,829 互動率 3.68% 觀看率 130%" at bounding box center [350, 61] width 515 height 32
copy div "Hanna x 韓納"
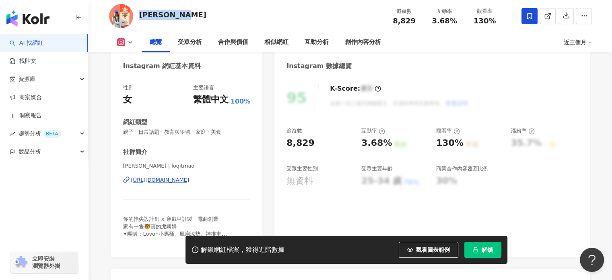
scroll to position [161, 0]
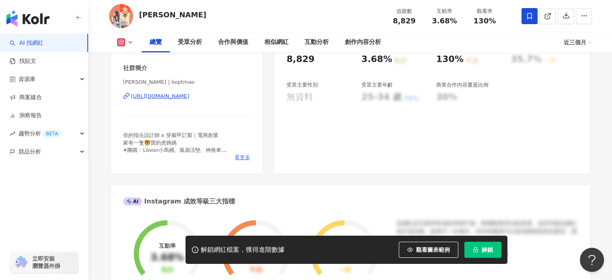
click at [238, 158] on span "看更多" at bounding box center [243, 157] width 16 height 7
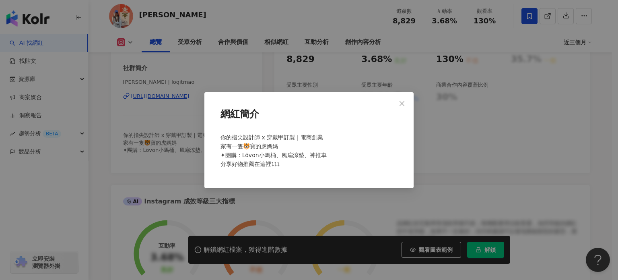
click at [150, 155] on div "網紅簡介 你的指尖設計師 x 穿戴甲訂製｜電商創業 家有一隻🐯寶的虎媽媽 ✦團購：Lövon小馬桶、風扇涼墊、神推車 分享好物推薦在這裡⤵︎⤵︎⤵︎" at bounding box center [309, 140] width 618 height 280
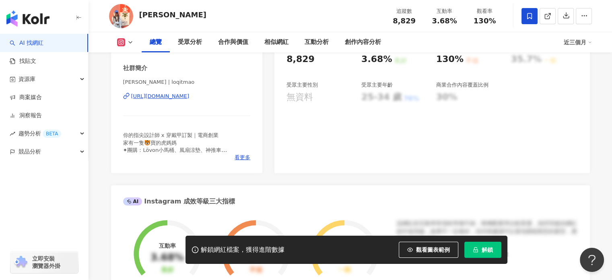
click at [164, 98] on div "https://www.instagram.com/loqitmao/" at bounding box center [160, 96] width 58 height 7
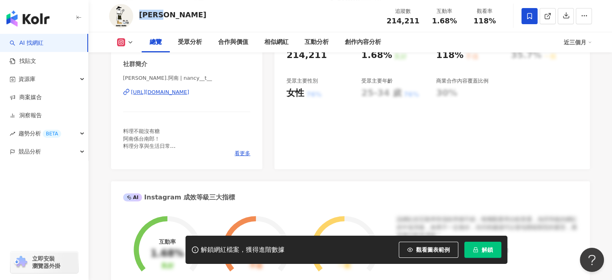
scroll to position [161, 0]
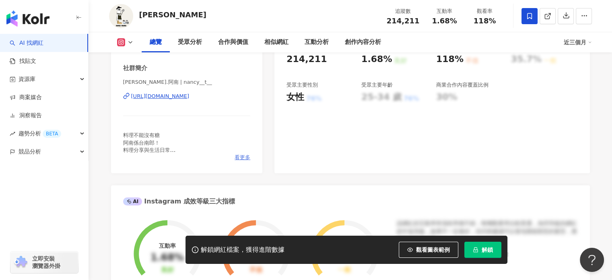
click at [237, 157] on span "看更多" at bounding box center [243, 157] width 16 height 7
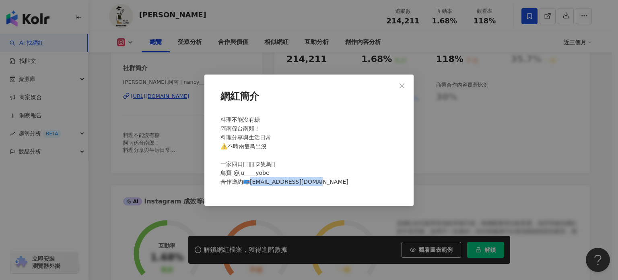
drag, startPoint x: 251, startPoint y: 182, endPoint x: 310, endPoint y: 180, distance: 59.2
click at [318, 180] on div "料理不能沒有糖 阿南係台南郎！ 料理分享與生活日常 ⚠️不時兩隻鳥出沒 一家四口𖨆𖨆𖨆𖨆2隻鳥𓅰 鳥寶 @ju____yobe 合作邀約📪[EMAIL_ADD…" at bounding box center [309, 154] width 184 height 84
copy span "[EMAIL_ADDRESS][DOMAIN_NAME]"
click at [168, 140] on div "網紅簡介 料理不能沒有糖 阿南係台南郎！ 料理分享與生活日常 ⚠️不時兩隻鳥出沒 一家四口𖨆𖨆𖨆𖨆2隻鳥𓅰 鳥寶 @ju____yobe 合作邀約📪[EMAI…" at bounding box center [309, 140] width 618 height 280
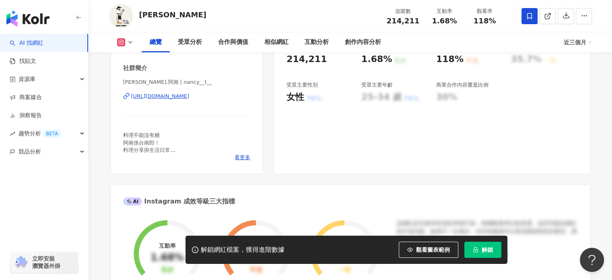
click at [165, 96] on div "[URL][DOMAIN_NAME]" at bounding box center [160, 96] width 58 height 7
drag, startPoint x: 138, startPoint y: 17, endPoint x: 167, endPoint y: 17, distance: 28.6
click at [167, 17] on div "[PERSON_NAME] 追蹤數 214,211 互動率 1.68% 觀看率 118%" at bounding box center [350, 16] width 515 height 32
copy div "[PERSON_NAME]"
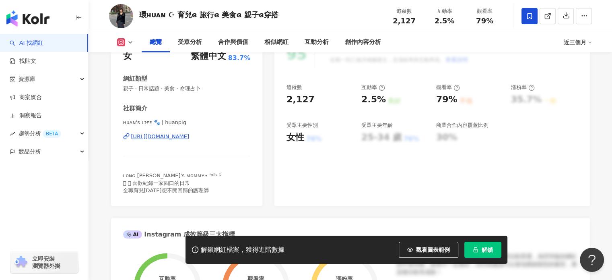
click at [168, 178] on span "ʟᴏɴɢ [PERSON_NAME]'s ᴍᴏᴍᴍʏ⋆ ᑋᵉᑊᑊᵒ ᵕ̈ 𖤥 𖤥 喜歡紀錄一家四口的日常 全職育兒[DATE]想不開回歸的護理師" at bounding box center [172, 182] width 98 height 21
click at [188, 138] on div "https://www.instagram.com/huanpig/" at bounding box center [160, 136] width 58 height 7
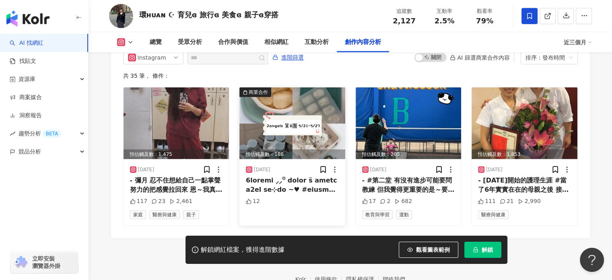
scroll to position [2464, 0]
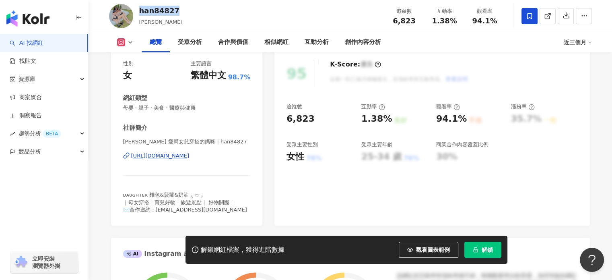
scroll to position [121, 0]
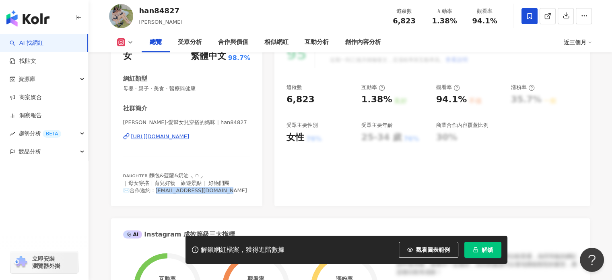
drag, startPoint x: 156, startPoint y: 191, endPoint x: 225, endPoint y: 193, distance: 69.3
click at [225, 193] on span "ᴅᴀᴜɢʜᴛᴇʀ 麵包&菠蘿&奶油 ⸜ ෆ ⸝‍ ｜母女穿搭｜育兒好物｜旅遊景點｜ 好物開團｜ ✉️合作邀約：chenjihan84827@gmail.com" at bounding box center [185, 182] width 124 height 21
copy span "chenjihan84827@gmail.com"
click at [175, 138] on div "https://www.instagram.com/han84827/" at bounding box center [160, 136] width 58 height 7
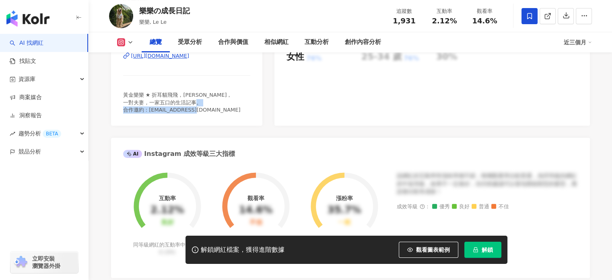
drag, startPoint x: 147, startPoint y: 109, endPoint x: 217, endPoint y: 109, distance: 70.9
click at [217, 109] on div "黃金樂樂 ★ 折耳貓飛飛，[PERSON_NAME]， 一對夫妻，一家五口的生活記事。 合作邀約 : [EMAIL_ADDRESS][DOMAIN_NAME]" at bounding box center [187, 102] width 128 height 22
drag, startPoint x: 210, startPoint y: 111, endPoint x: 173, endPoint y: 100, distance: 38.9
click at [148, 108] on span "黃金樂樂 ★ 折耳貓飛飛，金吉拉查理， 一對夫妻，一家五口的生活記事。 合作邀約 : lelethegolden@gmail.com" at bounding box center [182, 102] width 118 height 21
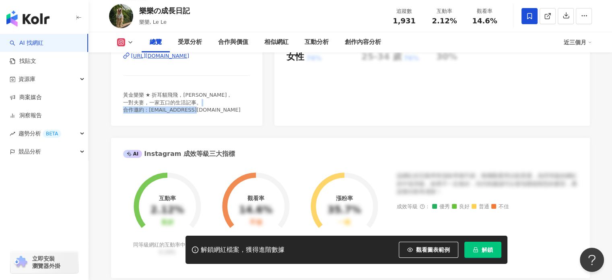
copy span "lelethegolden@gmail.com"
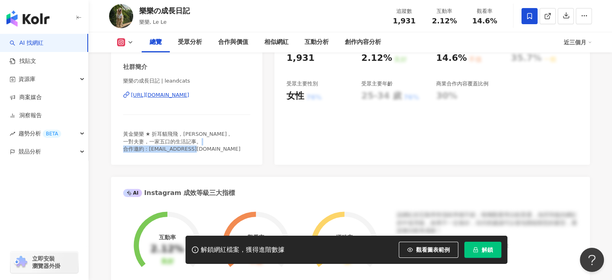
scroll to position [161, 0]
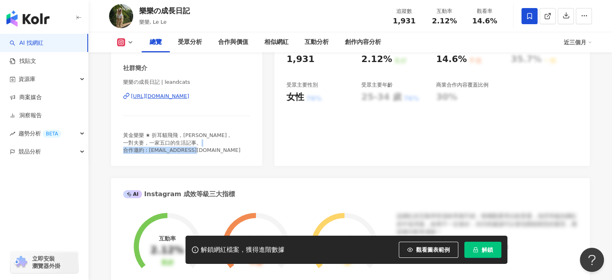
click at [190, 96] on div "https://www.instagram.com/leandcats/" at bounding box center [160, 96] width 58 height 7
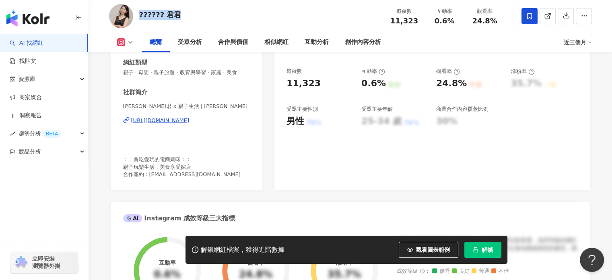
scroll to position [161, 0]
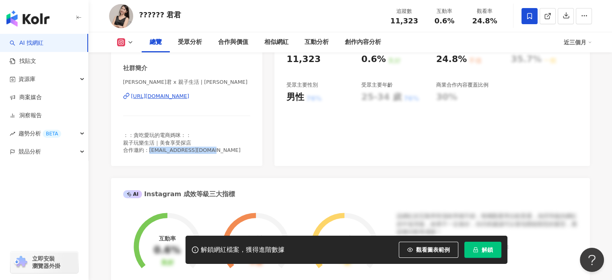
drag, startPoint x: 206, startPoint y: 150, endPoint x: 150, endPoint y: 151, distance: 56.4
click at [150, 151] on span "：：貪吃愛玩的電商媽咪：： 親子玩樂生活｜美食享受探店 合作邀約：[EMAIL_ADDRESS][DOMAIN_NAME]" at bounding box center [182, 142] width 118 height 21
copy span "[EMAIL_ADDRESS][DOMAIN_NAME]"
click at [190, 94] on div "[URL][DOMAIN_NAME]" at bounding box center [160, 96] width 58 height 7
